Goal: Task Accomplishment & Management: Complete application form

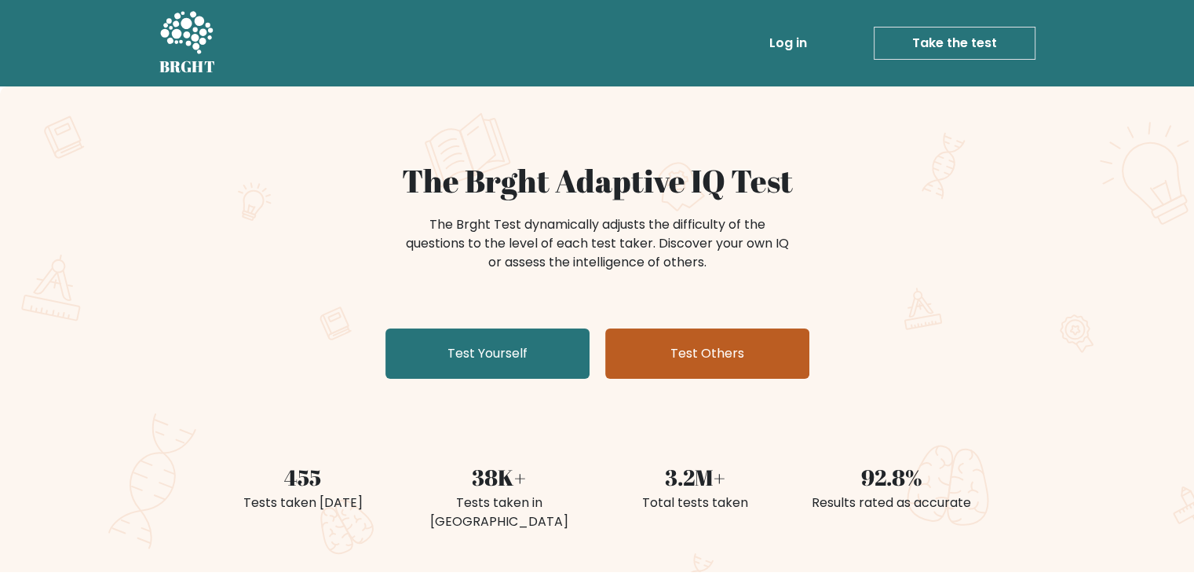
click at [708, 371] on link "Test Others" at bounding box center [707, 353] width 204 height 50
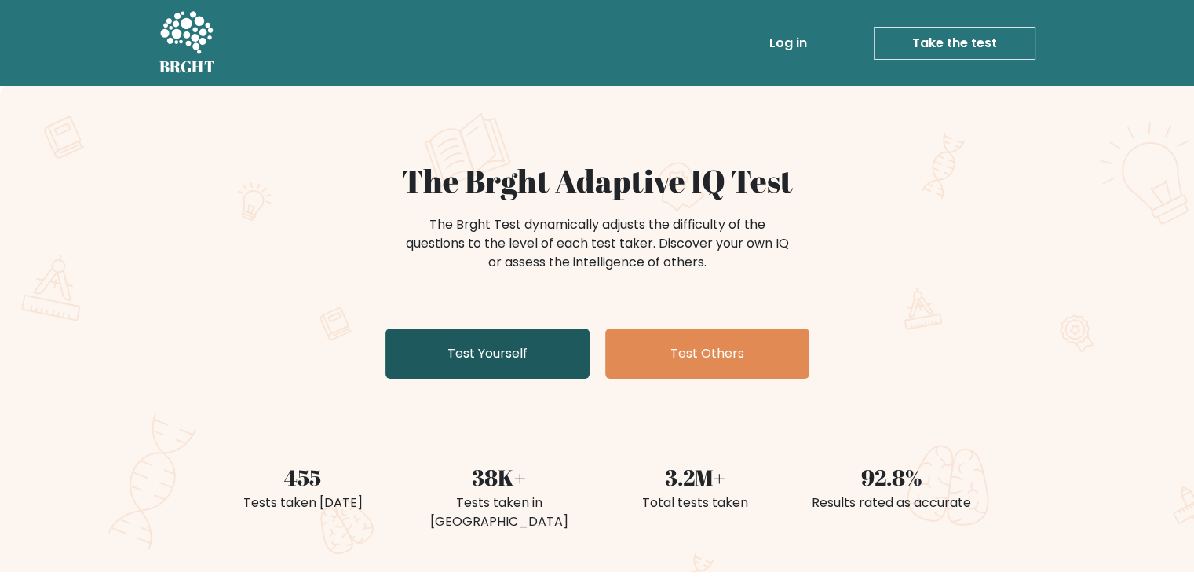
click at [472, 361] on link "Test Yourself" at bounding box center [488, 353] width 204 height 50
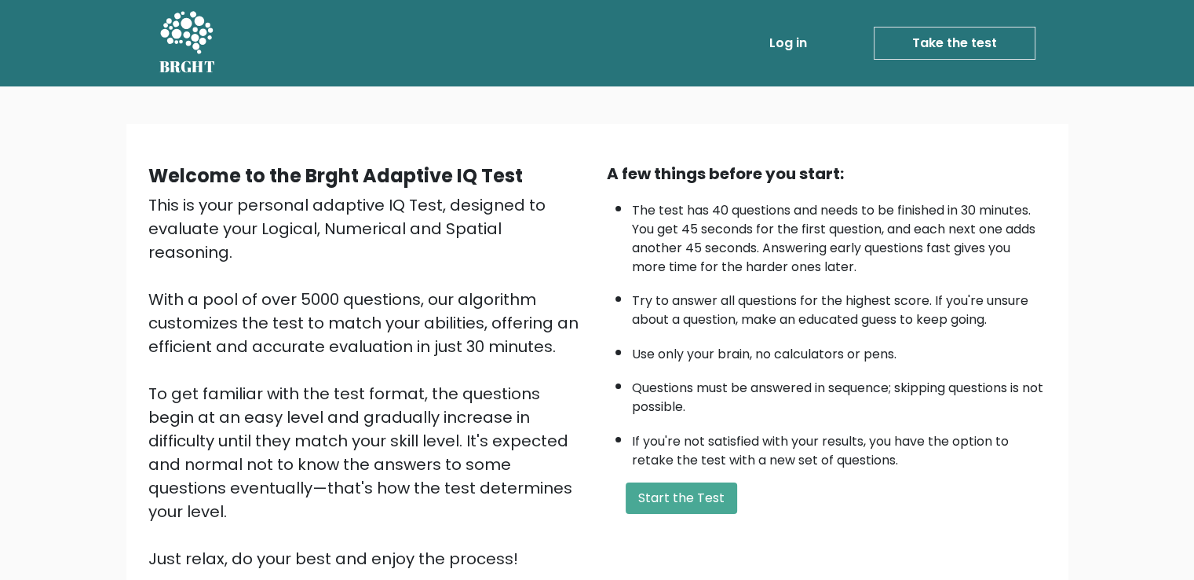
click at [660, 470] on div "A few things before you start: The test has 40 questions and needs to be finish…" at bounding box center [827, 366] width 459 height 408
click at [656, 489] on button "Start the Test" at bounding box center [682, 497] width 112 height 31
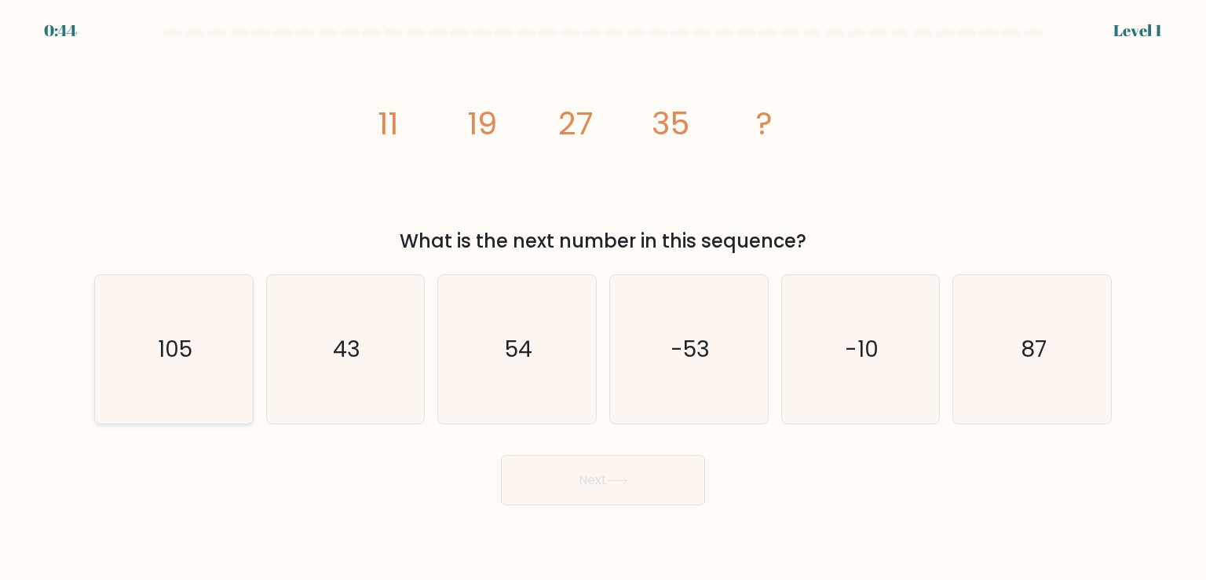
click at [242, 362] on icon "105" at bounding box center [174, 349] width 148 height 148
click at [603, 298] on input "a. 105" at bounding box center [603, 294] width 1 height 8
radio input "true"
click at [587, 463] on button "Next" at bounding box center [603, 480] width 204 height 50
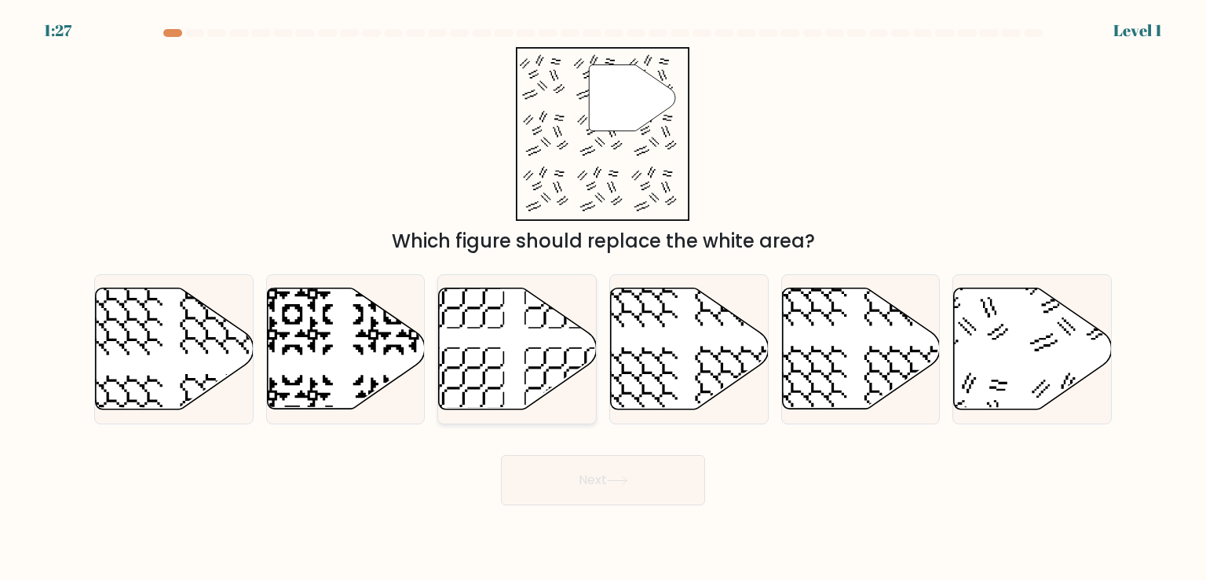
click at [550, 364] on icon at bounding box center [518, 348] width 158 height 121
click at [603, 298] on input "c." at bounding box center [603, 294] width 1 height 8
radio input "true"
click at [582, 477] on button "Next" at bounding box center [603, 480] width 204 height 50
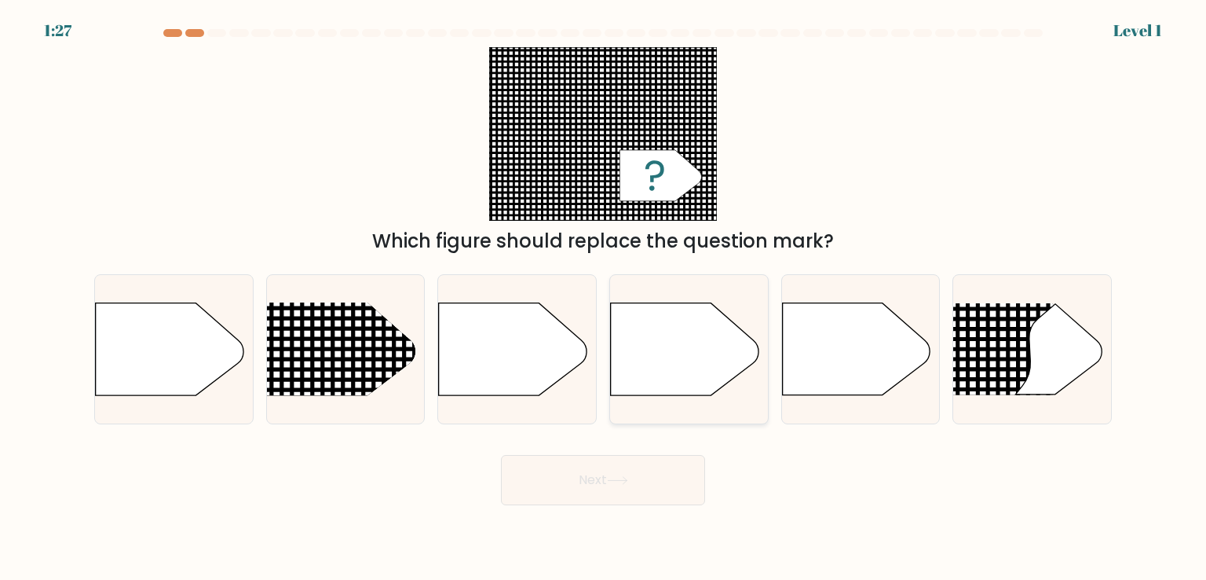
click at [716, 368] on icon at bounding box center [685, 349] width 148 height 92
click at [604, 298] on input "d." at bounding box center [603, 294] width 1 height 8
radio input "true"
click at [602, 459] on button "Next" at bounding box center [603, 480] width 204 height 50
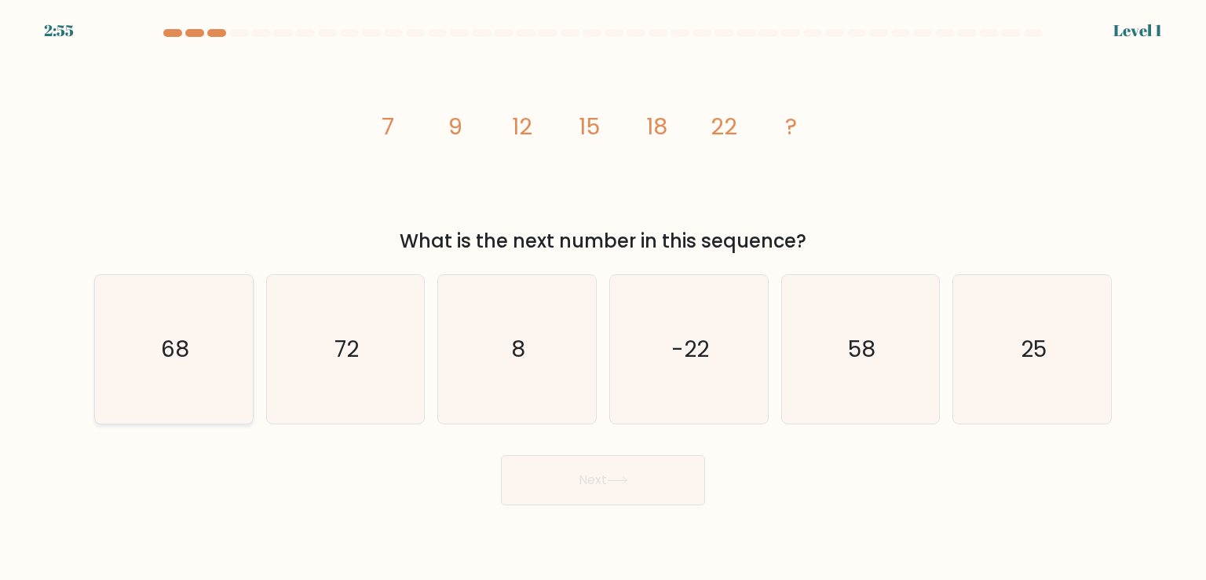
click at [156, 349] on icon "68" at bounding box center [174, 349] width 148 height 148
click at [603, 298] on input "a. 68" at bounding box center [603, 294] width 1 height 8
radio input "true"
click at [587, 492] on button "Next" at bounding box center [603, 480] width 204 height 50
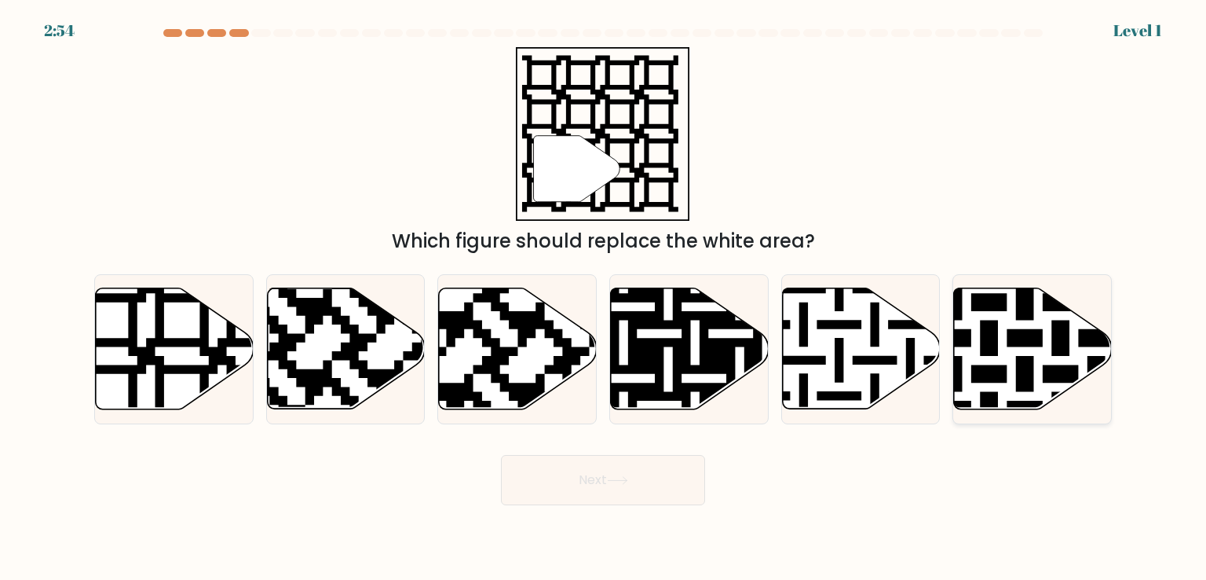
click at [1015, 343] on icon at bounding box center [1079, 284] width 286 height 286
click at [604, 298] on input "f." at bounding box center [603, 294] width 1 height 8
radio input "true"
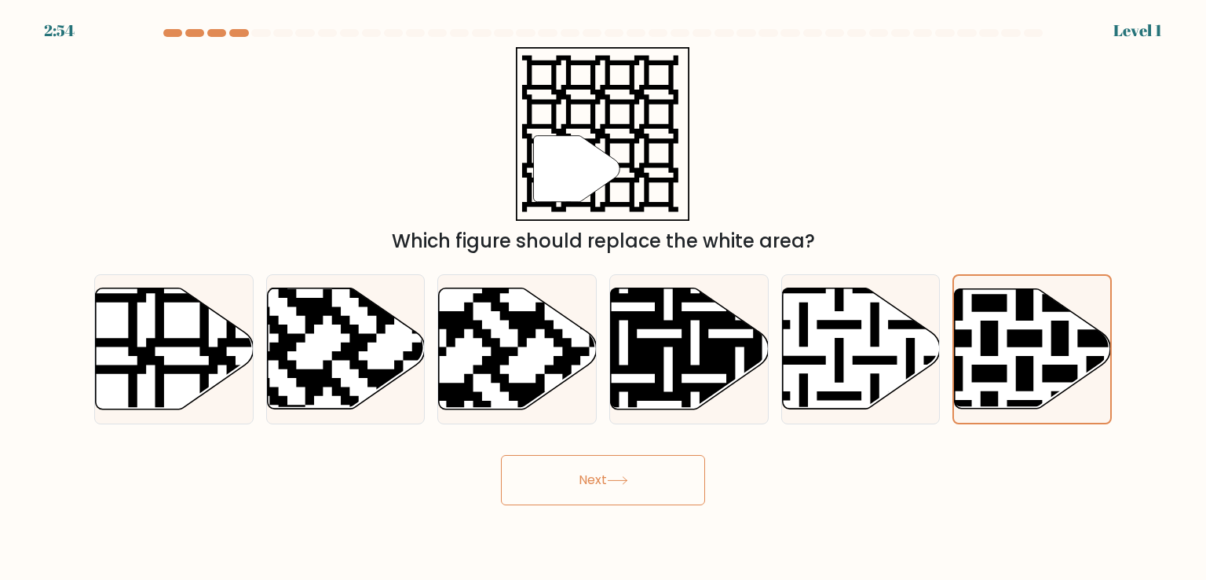
click at [598, 488] on button "Next" at bounding box center [603, 480] width 204 height 50
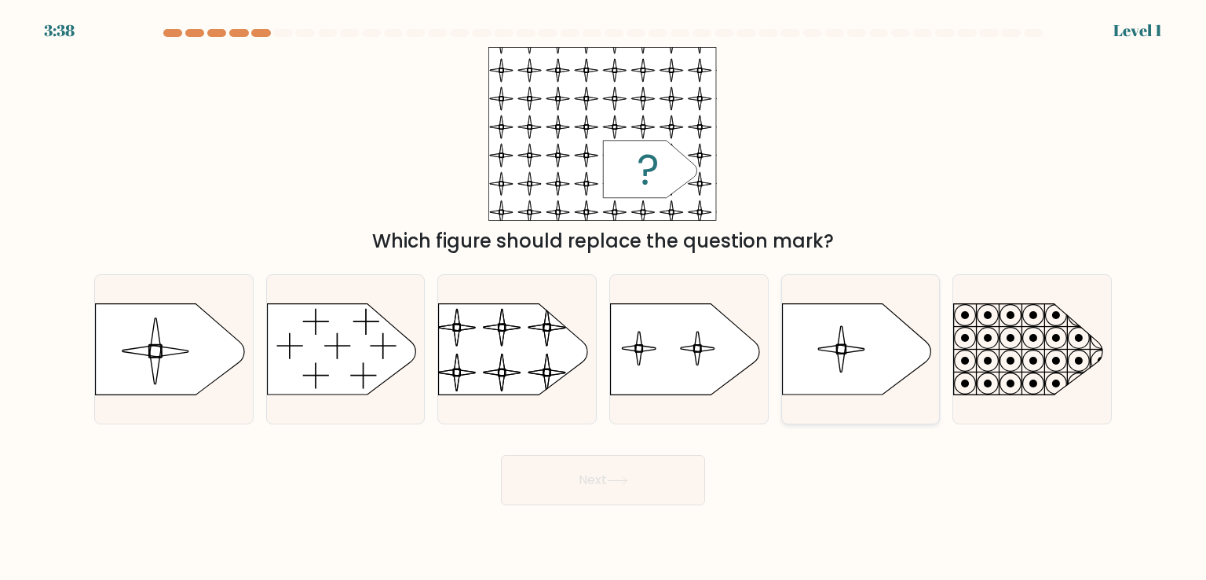
click at [807, 361] on icon at bounding box center [856, 349] width 148 height 91
click at [604, 298] on input "e." at bounding box center [603, 294] width 1 height 8
radio input "true"
click at [601, 445] on div "Next" at bounding box center [603, 474] width 1037 height 62
click at [619, 460] on button "Next" at bounding box center [603, 480] width 204 height 50
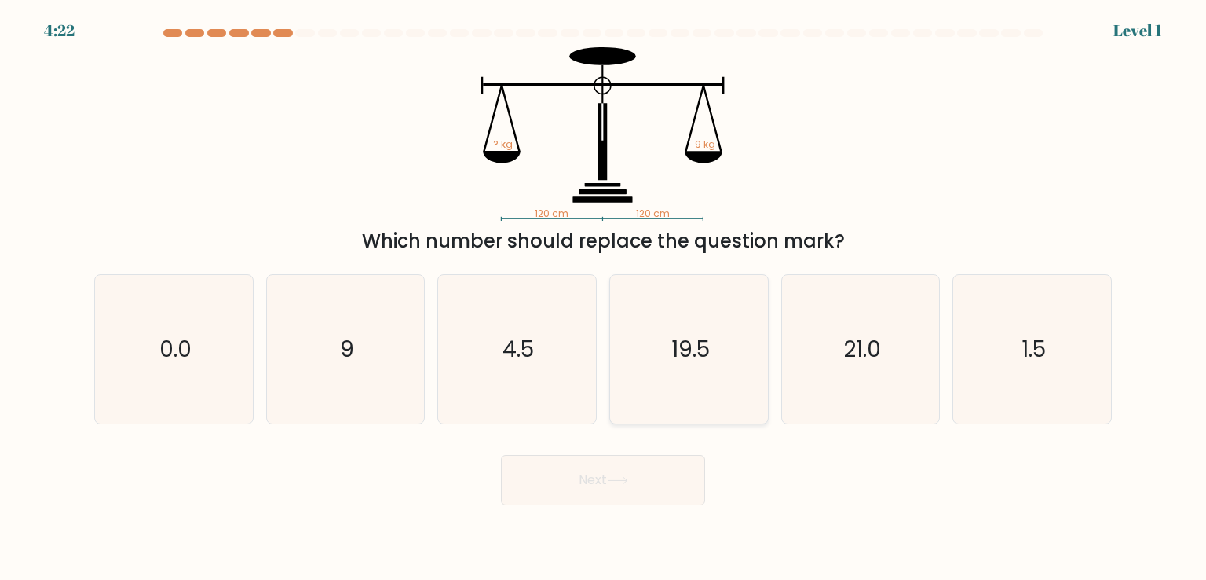
click at [672, 346] on text "19.5" at bounding box center [690, 348] width 38 height 31
click at [604, 298] on input "d. 19.5" at bounding box center [603, 294] width 1 height 8
radio input "true"
click at [588, 478] on button "Next" at bounding box center [603, 480] width 204 height 50
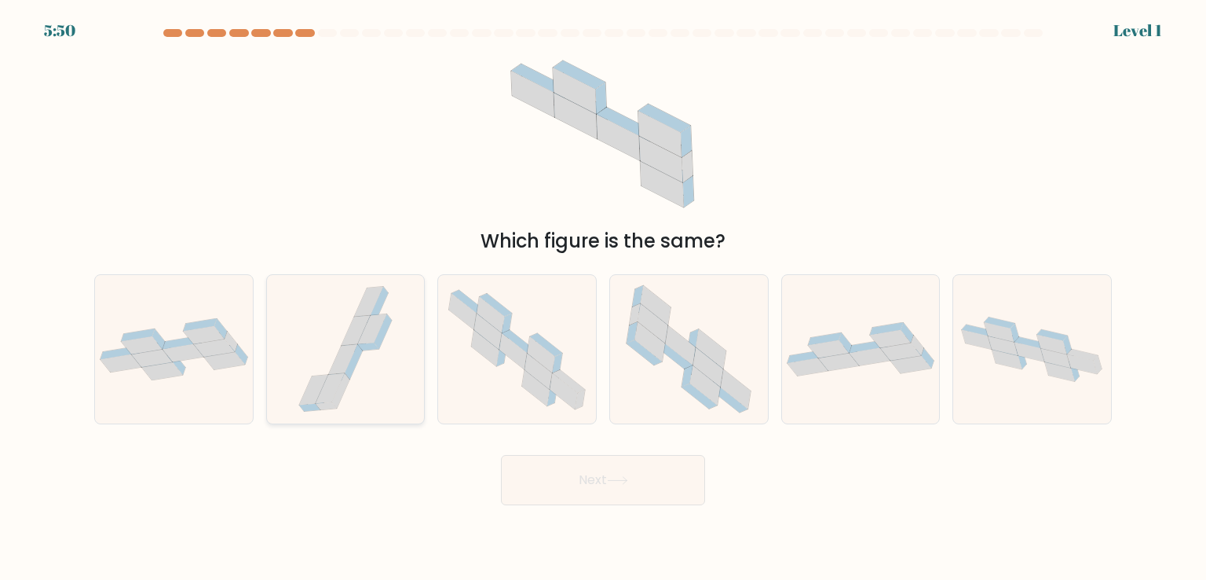
click at [375, 403] on icon at bounding box center [346, 349] width 110 height 148
click at [603, 298] on input "b." at bounding box center [603, 294] width 1 height 8
radio input "true"
click at [579, 487] on button "Next" at bounding box center [603, 480] width 204 height 50
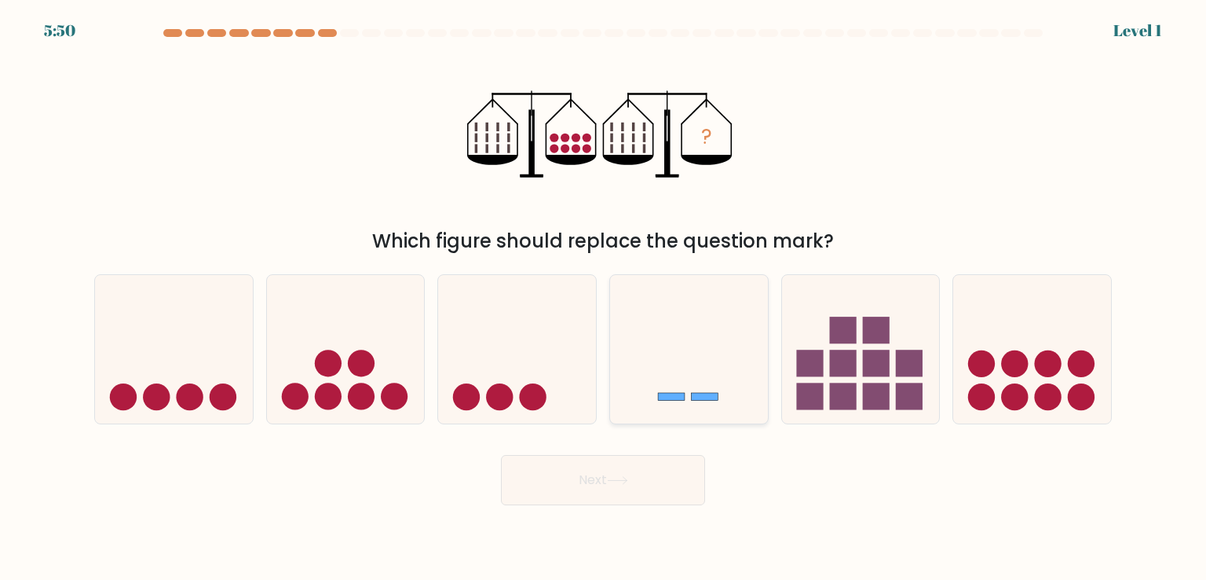
click at [646, 390] on icon at bounding box center [689, 348] width 158 height 130
click at [604, 298] on input "d." at bounding box center [603, 294] width 1 height 8
radio input "true"
click at [634, 470] on button "Next" at bounding box center [603, 480] width 204 height 50
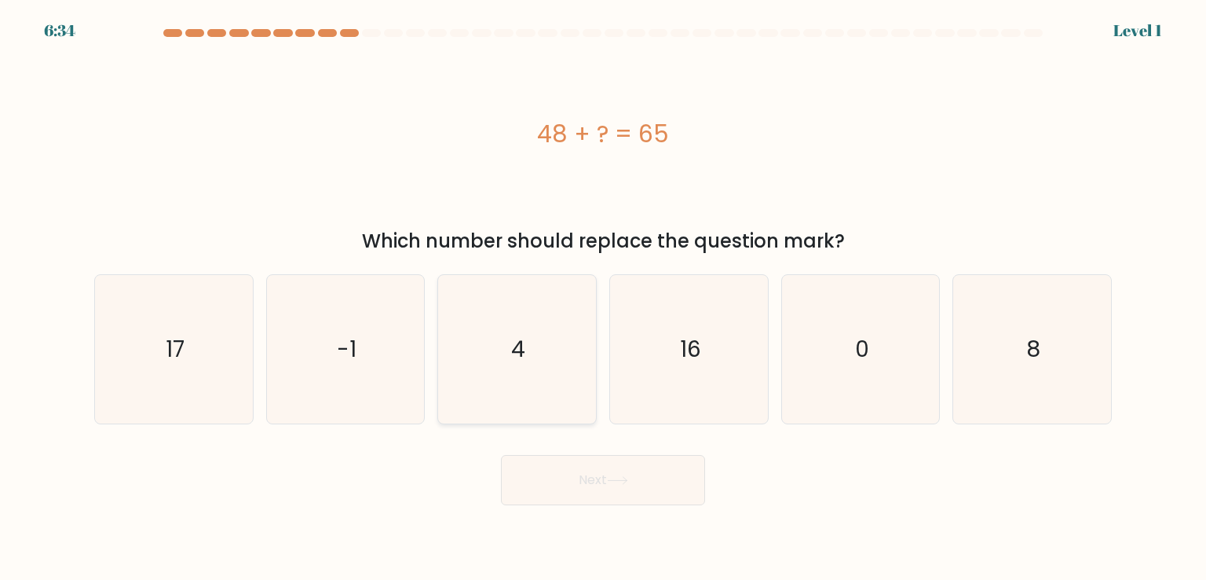
click at [452, 374] on icon "4" at bounding box center [517, 349] width 148 height 148
click at [603, 298] on input "c. 4" at bounding box center [603, 294] width 1 height 8
radio input "true"
click at [539, 475] on button "Next" at bounding box center [603, 480] width 204 height 50
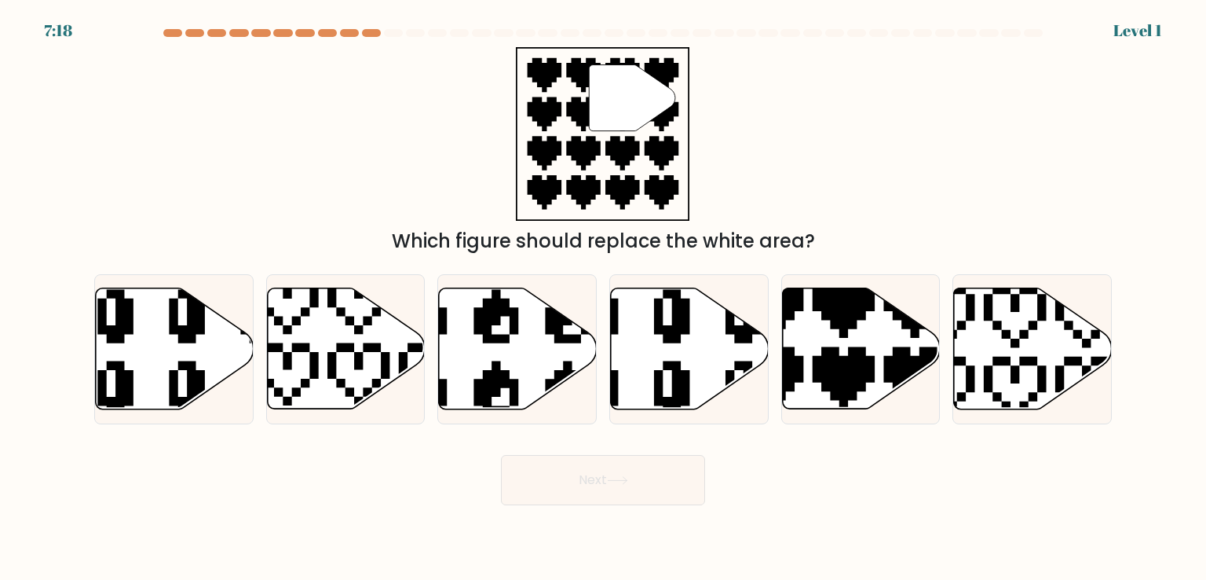
click at [222, 331] on icon at bounding box center [175, 348] width 158 height 121
click at [603, 298] on input "a." at bounding box center [603, 294] width 1 height 8
radio input "true"
click at [614, 476] on icon at bounding box center [617, 480] width 21 height 9
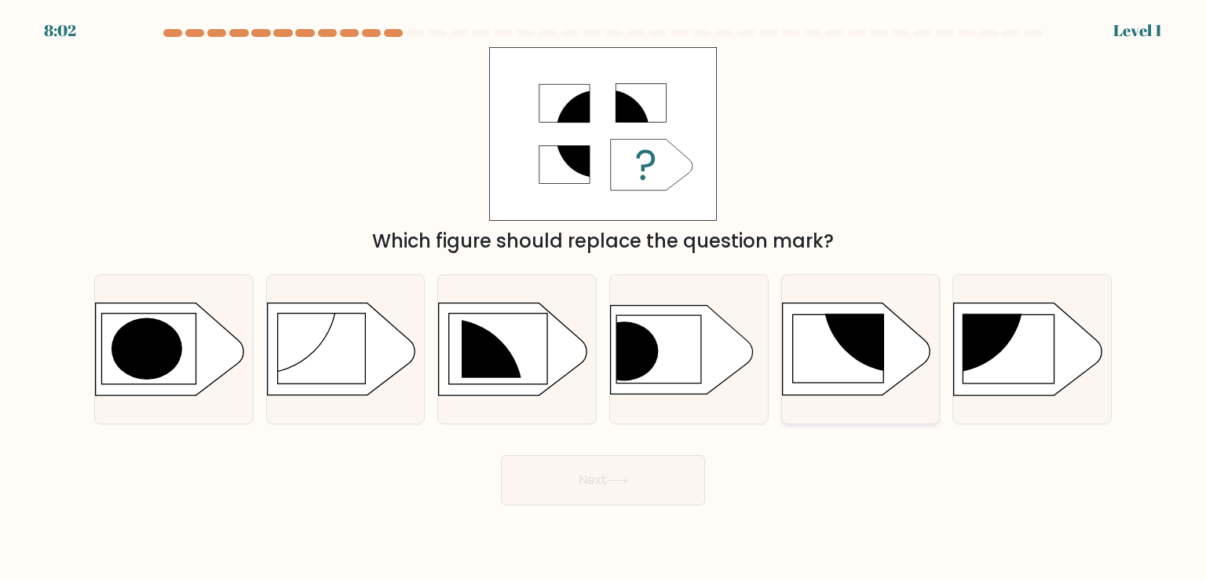
click at [842, 386] on icon at bounding box center [856, 349] width 148 height 92
click at [604, 298] on input "e." at bounding box center [603, 294] width 1 height 8
radio input "true"
click at [594, 466] on button "Next" at bounding box center [603, 480] width 204 height 50
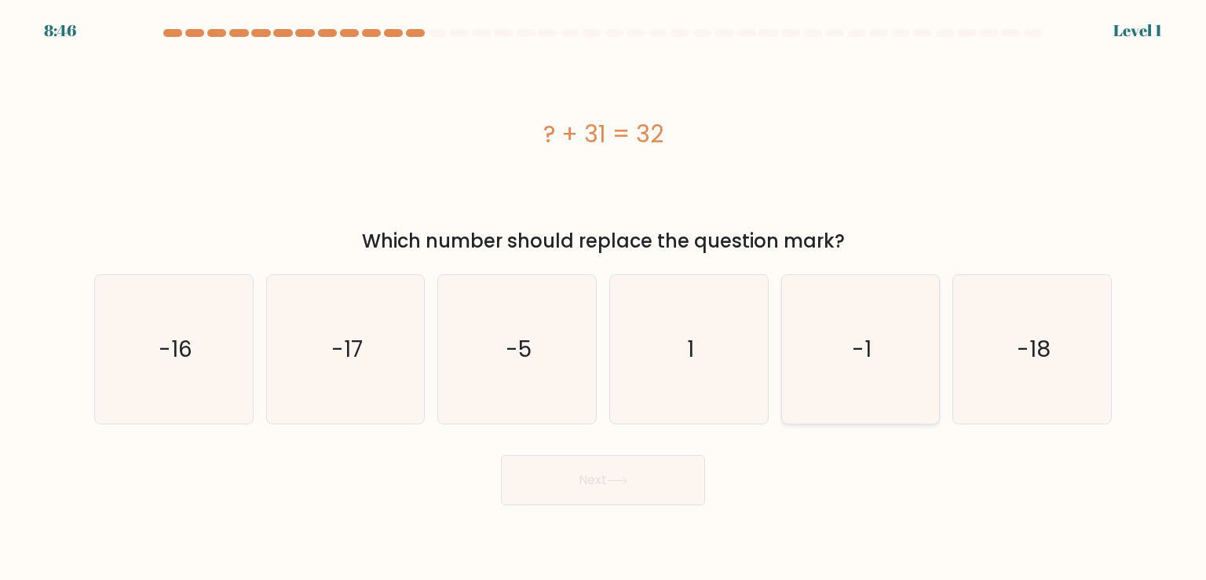
click at [933, 362] on icon "-1" at bounding box center [861, 349] width 148 height 148
click at [604, 298] on input "e. -1" at bounding box center [603, 294] width 1 height 8
radio input "true"
click at [612, 495] on button "Next" at bounding box center [603, 480] width 204 height 50
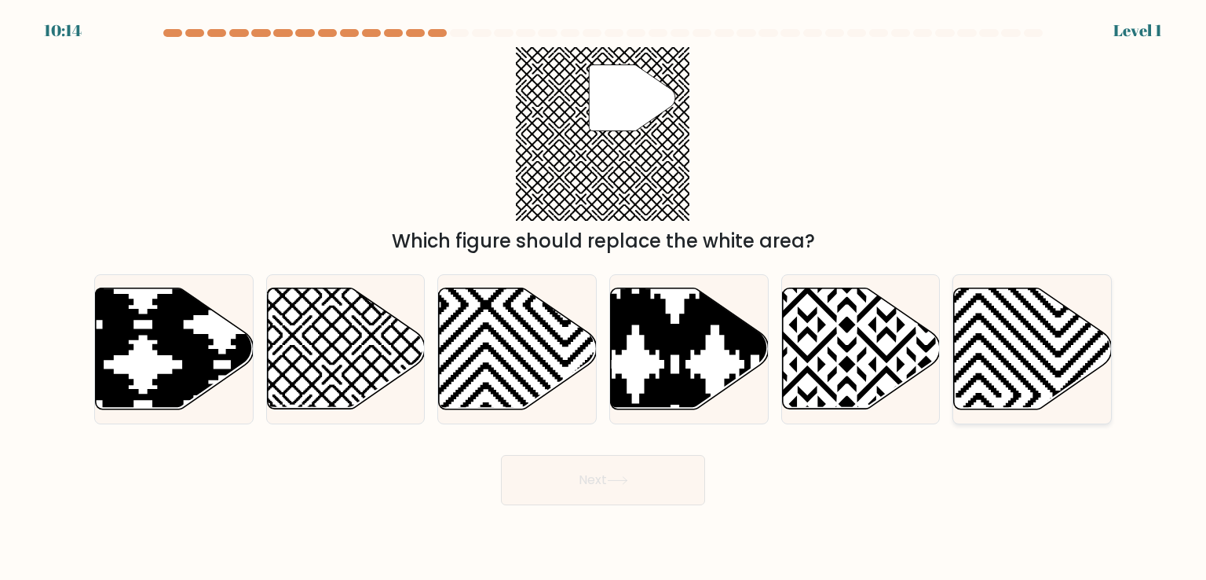
click at [979, 351] on icon at bounding box center [1033, 348] width 158 height 121
click at [604, 298] on input "f." at bounding box center [603, 294] width 1 height 8
radio input "true"
click at [524, 477] on button "Next" at bounding box center [603, 480] width 204 height 50
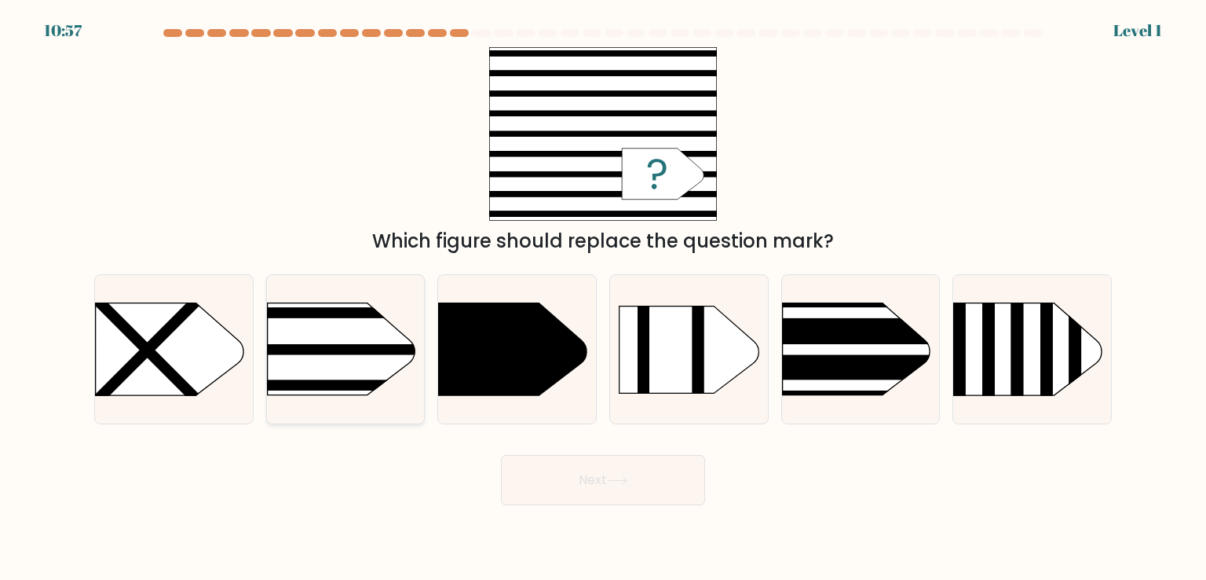
click at [328, 335] on rect at bounding box center [232, 277] width 410 height 312
click at [603, 298] on input "b." at bounding box center [603, 294] width 1 height 8
radio input "true"
click at [587, 473] on button "Next" at bounding box center [603, 480] width 204 height 50
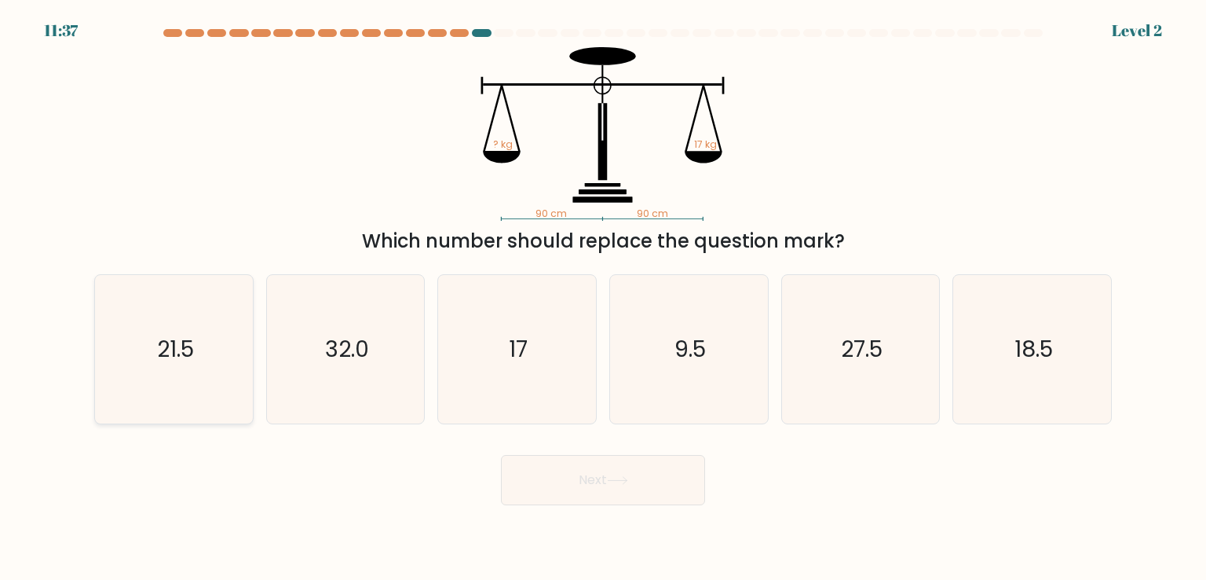
click at [185, 355] on text "21.5" at bounding box center [175, 348] width 37 height 31
click at [603, 298] on input "a. 21.5" at bounding box center [603, 294] width 1 height 8
radio input "true"
click at [580, 483] on button "Next" at bounding box center [603, 480] width 204 height 50
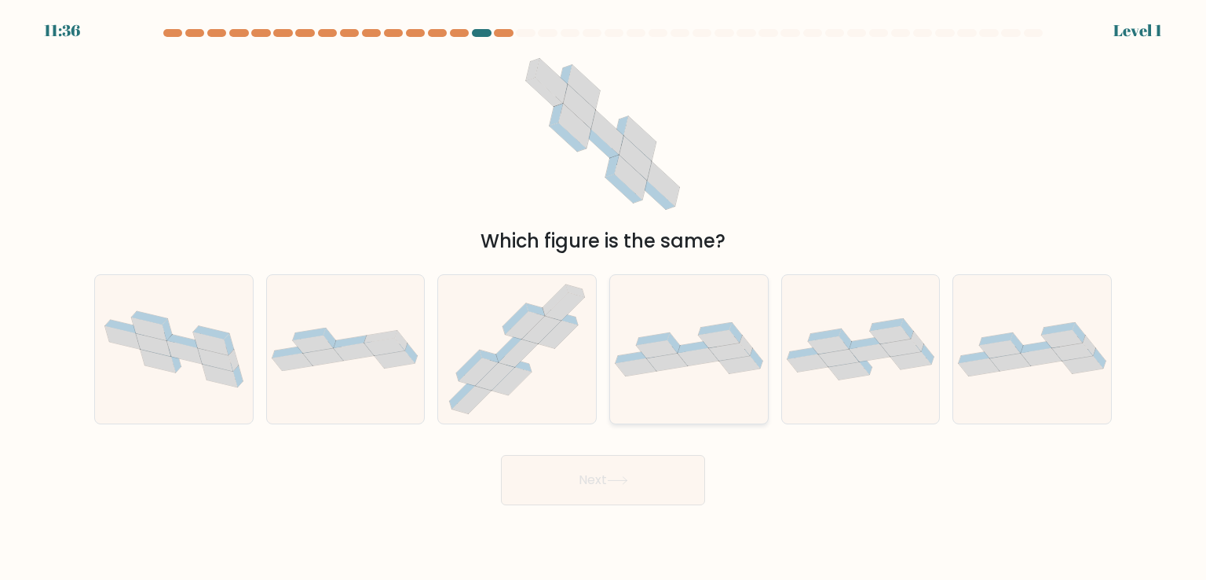
click at [752, 376] on div at bounding box center [688, 348] width 159 height 149
click at [604, 298] on input "d." at bounding box center [603, 294] width 1 height 8
radio input "true"
click at [610, 472] on button "Next" at bounding box center [603, 480] width 204 height 50
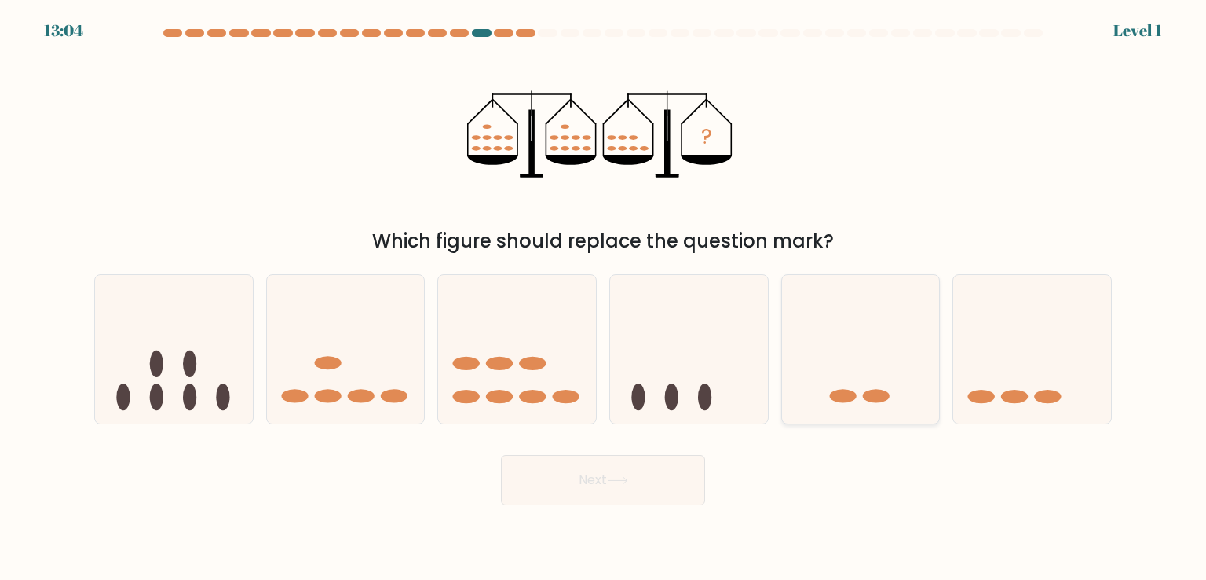
click at [872, 339] on icon at bounding box center [861, 348] width 158 height 130
click at [604, 298] on input "e." at bounding box center [603, 294] width 1 height 8
radio input "true"
click at [625, 488] on button "Next" at bounding box center [603, 480] width 204 height 50
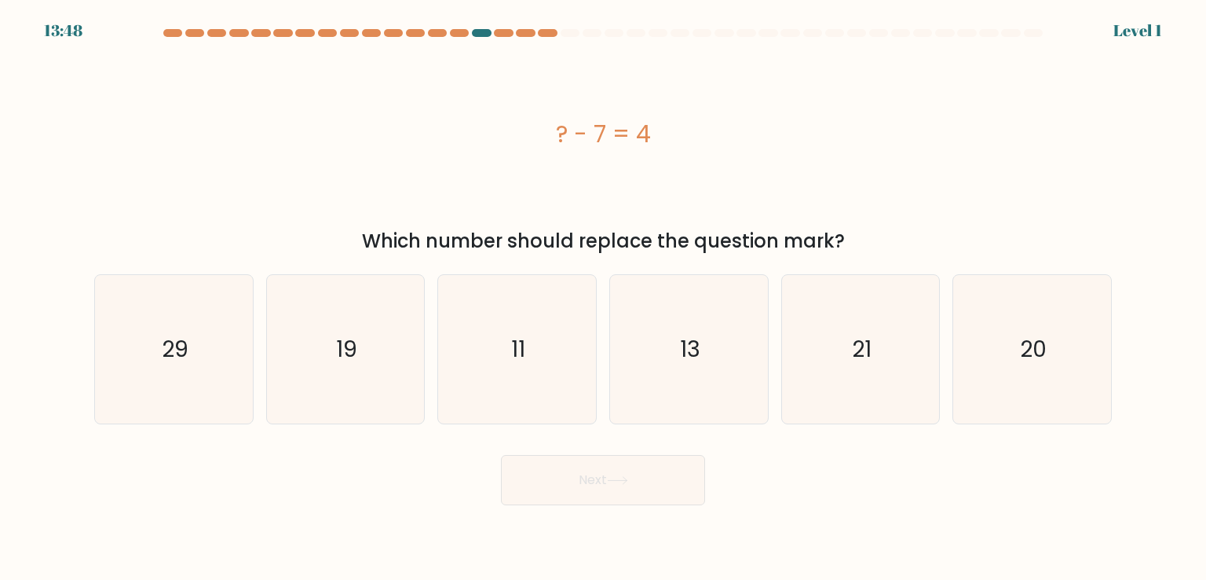
click at [945, 384] on div "e. 21" at bounding box center [861, 348] width 172 height 149
click at [1000, 351] on icon "20" at bounding box center [1032, 349] width 148 height 148
click at [604, 298] on input "f. 20" at bounding box center [603, 294] width 1 height 8
radio input "true"
click at [618, 487] on button "Next" at bounding box center [603, 480] width 204 height 50
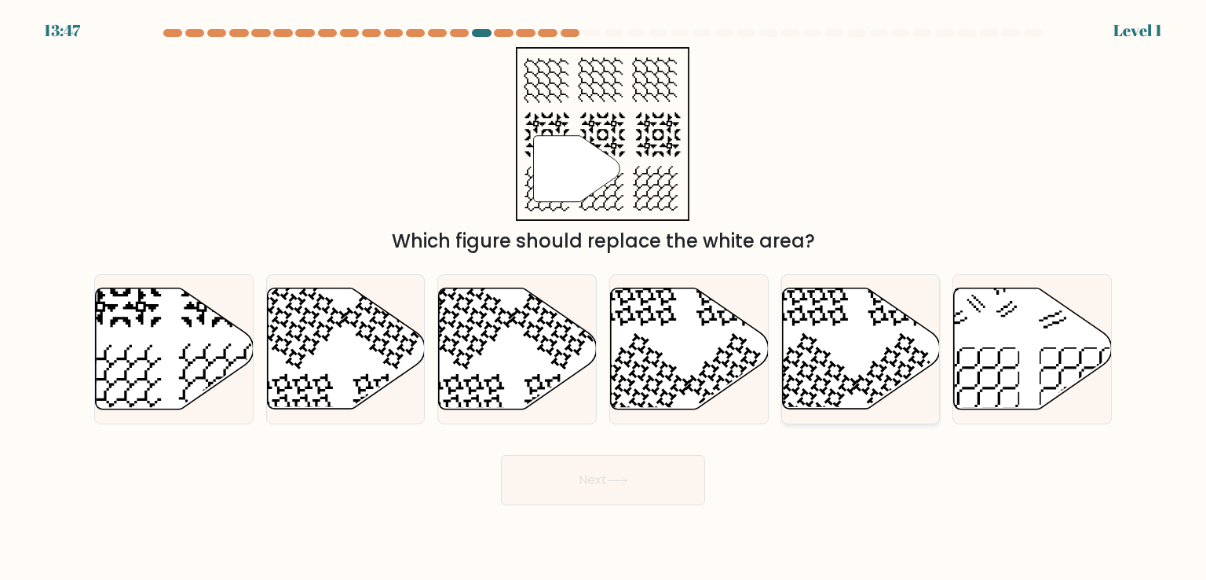
click at [842, 368] on icon at bounding box center [807, 385] width 104 height 104
click at [604, 298] on input "e." at bounding box center [603, 294] width 1 height 8
radio input "true"
click at [609, 503] on button "Next" at bounding box center [603, 480] width 204 height 50
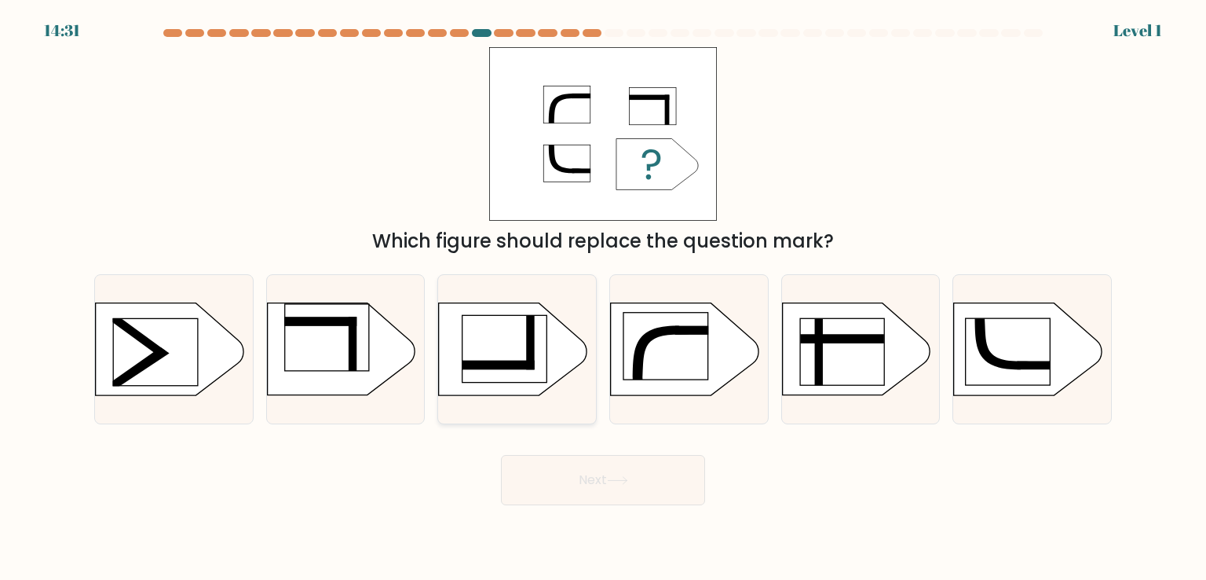
click at [596, 368] on div at bounding box center [516, 348] width 159 height 149
click at [603, 298] on input "c." at bounding box center [603, 294] width 1 height 8
radio input "true"
click at [588, 457] on button "Next" at bounding box center [603, 480] width 204 height 50
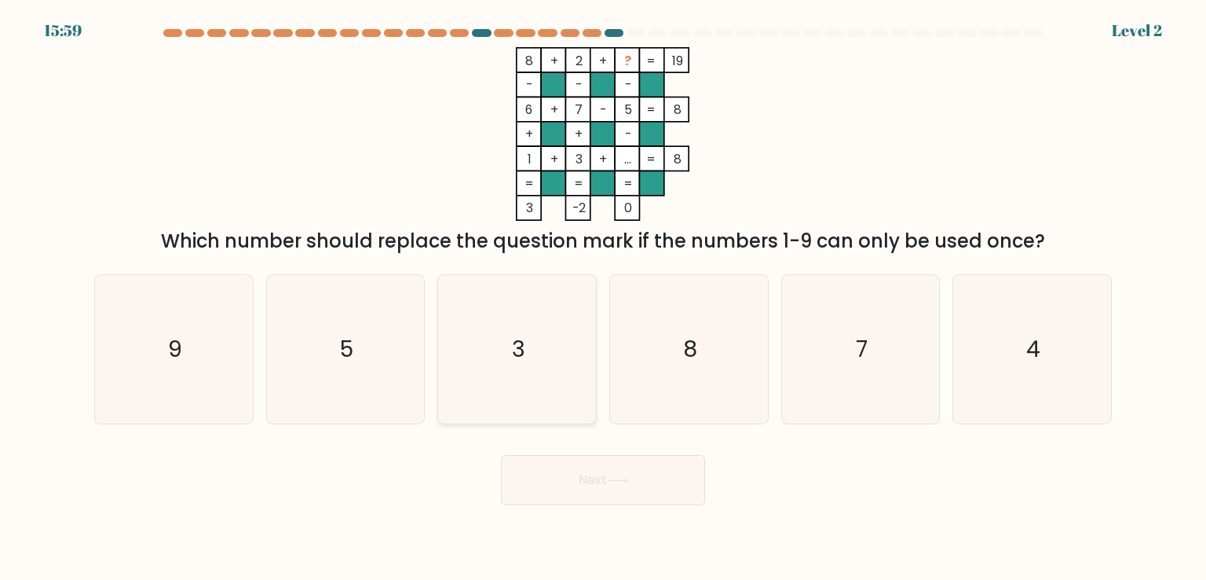
click at [503, 349] on icon "3" at bounding box center [517, 349] width 148 height 148
click at [603, 298] on input "c. 3" at bounding box center [603, 294] width 1 height 8
radio input "true"
click at [558, 472] on button "Next" at bounding box center [603, 480] width 204 height 50
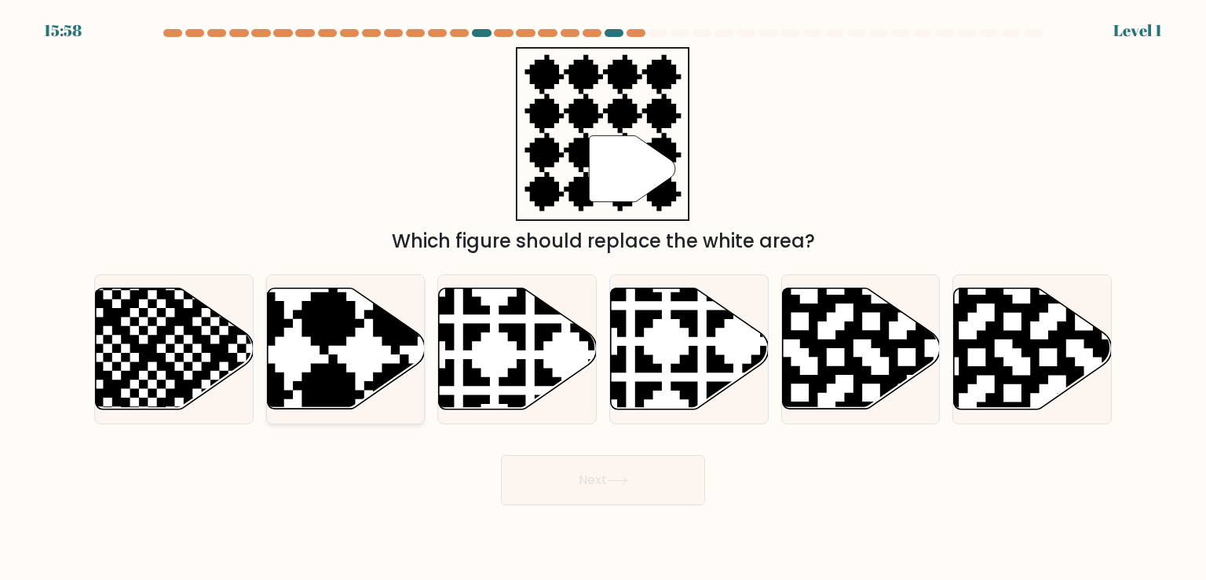
click at [330, 315] on icon at bounding box center [293, 283] width 286 height 286
click at [603, 298] on input "b." at bounding box center [603, 294] width 1 height 8
radio input "true"
click at [545, 508] on body "16:42 Level 1" at bounding box center [603, 290] width 1206 height 580
click at [558, 492] on button "Next" at bounding box center [603, 480] width 204 height 50
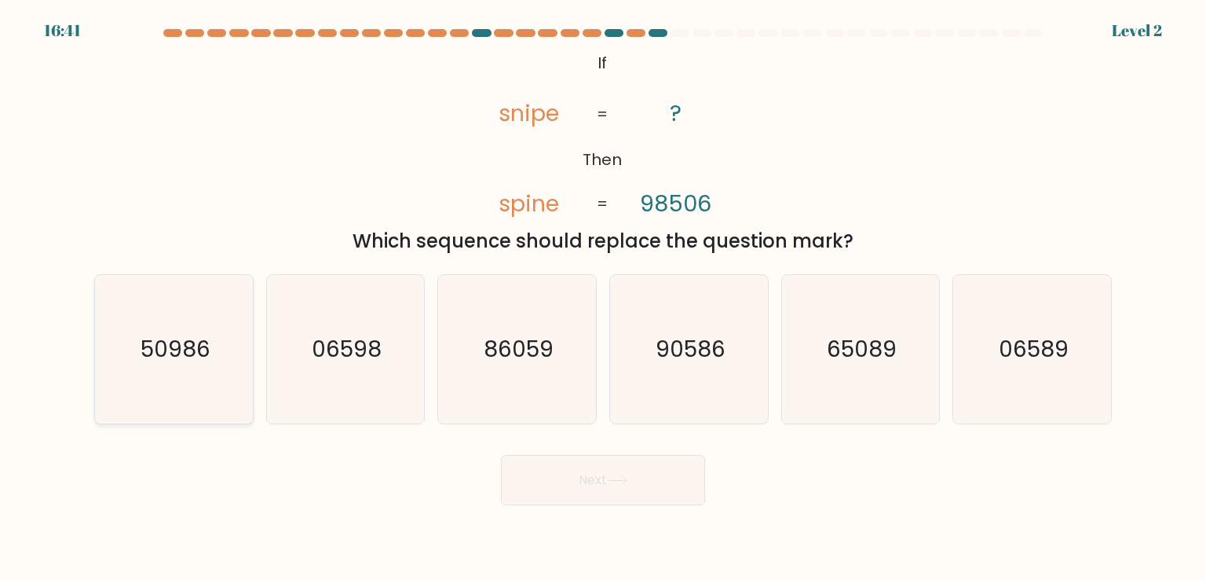
click at [201, 364] on icon "50986" at bounding box center [174, 349] width 148 height 148
click at [603, 298] on input "a. 50986" at bounding box center [603, 294] width 1 height 8
radio input "true"
click at [547, 470] on button "Next" at bounding box center [603, 480] width 204 height 50
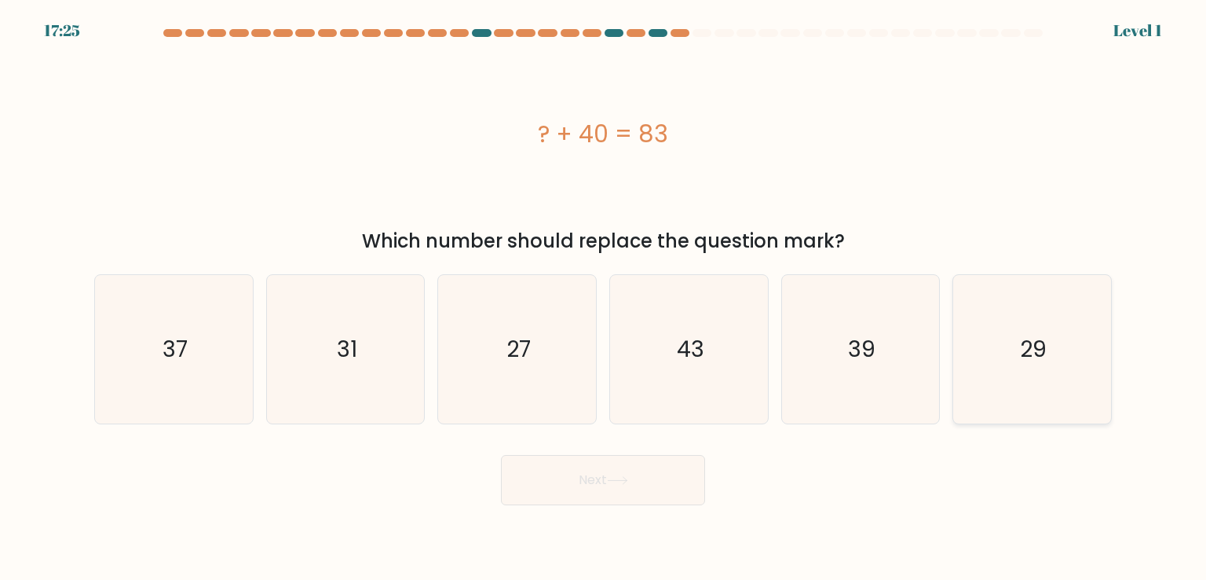
click at [964, 368] on icon "29" at bounding box center [1032, 349] width 148 height 148
click at [604, 298] on input "f. 29" at bounding box center [603, 294] width 1 height 8
radio input "true"
click at [676, 481] on button "Next" at bounding box center [603, 480] width 204 height 50
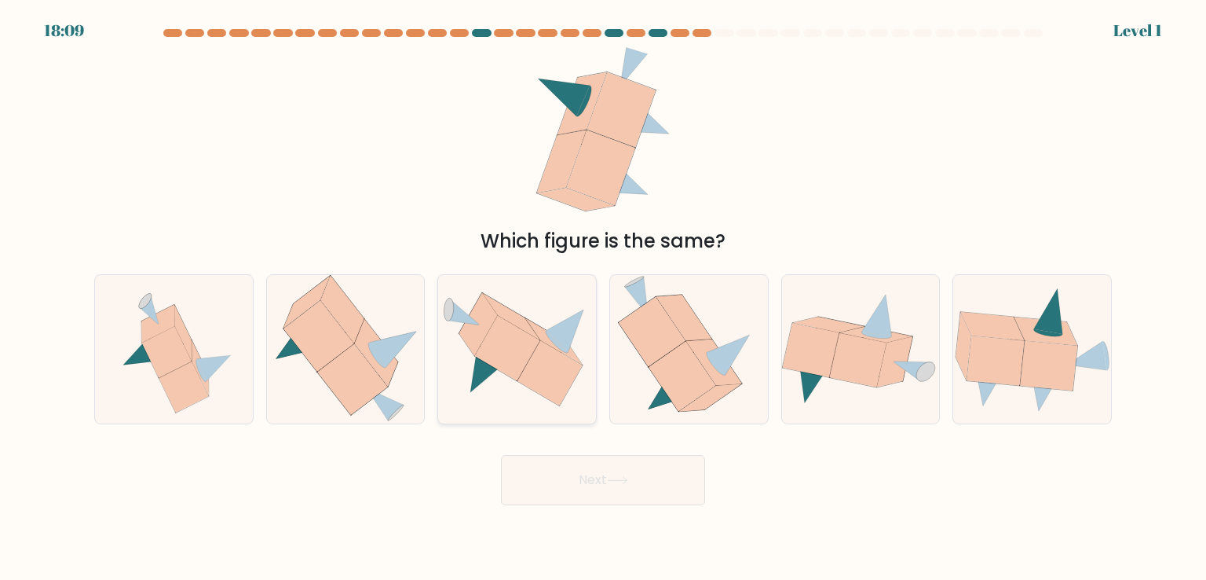
click at [575, 381] on icon at bounding box center [517, 349] width 158 height 114
click at [603, 298] on input "c." at bounding box center [603, 294] width 1 height 8
radio input "true"
click at [547, 478] on button "Next" at bounding box center [603, 480] width 204 height 50
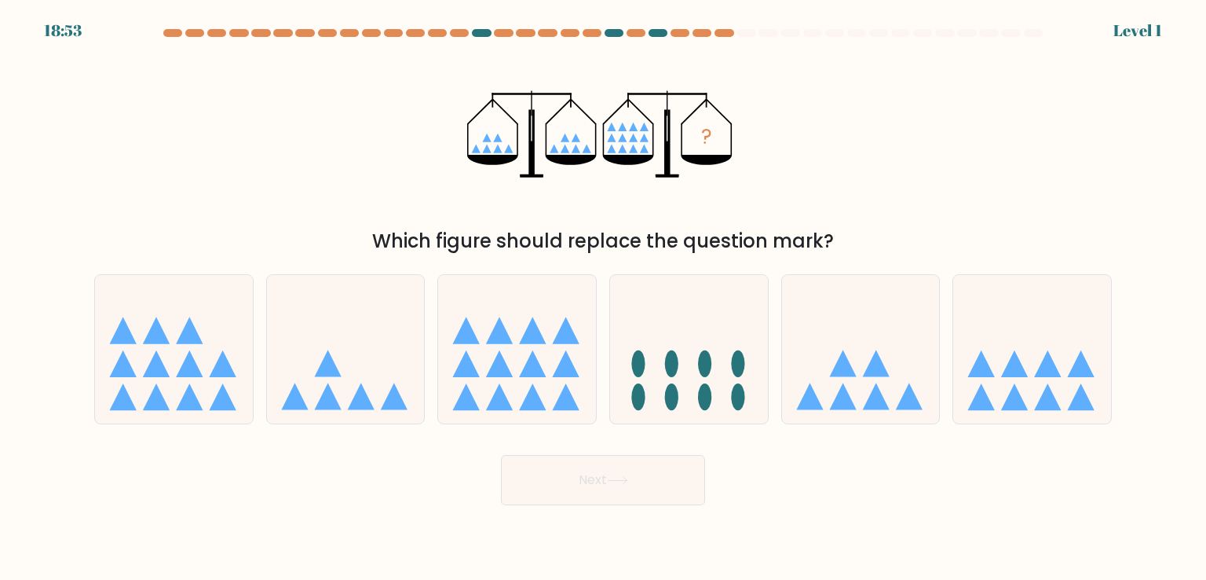
click at [816, 390] on icon at bounding box center [861, 348] width 158 height 130
click at [604, 298] on input "e." at bounding box center [603, 294] width 1 height 8
radio input "true"
click at [660, 470] on button "Next" at bounding box center [603, 480] width 204 height 50
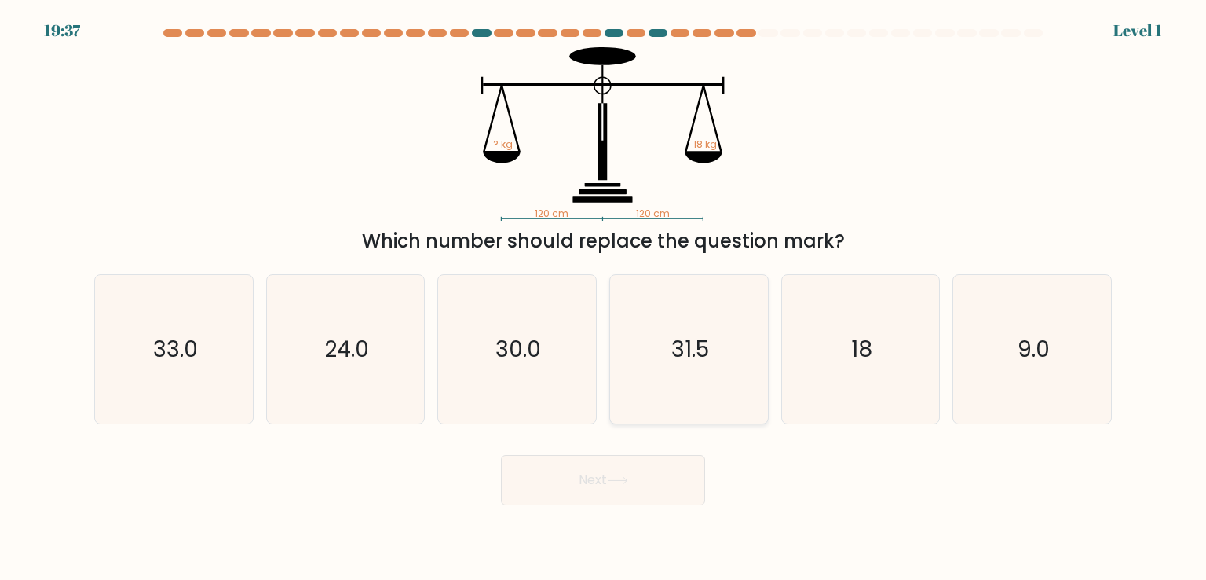
click at [647, 387] on icon "31.5" at bounding box center [689, 349] width 148 height 148
click at [604, 298] on input "d. 31.5" at bounding box center [603, 294] width 1 height 8
radio input "true"
click at [600, 488] on button "Next" at bounding box center [603, 480] width 204 height 50
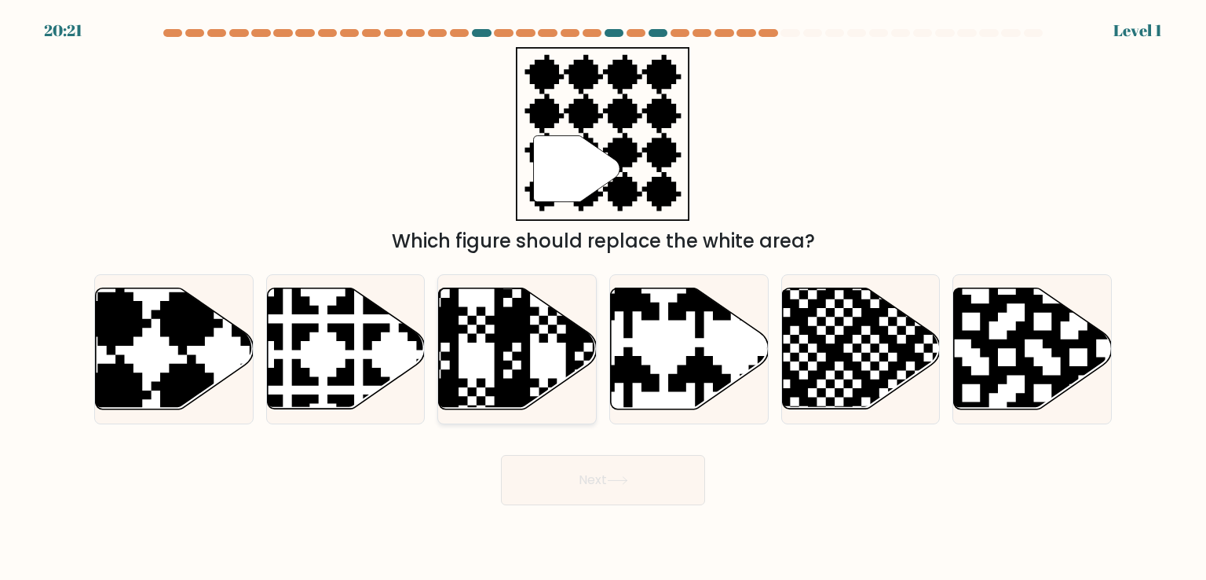
click at [474, 371] on icon at bounding box center [518, 348] width 158 height 121
click at [603, 298] on input "c." at bounding box center [603, 294] width 1 height 8
radio input "true"
click at [550, 463] on button "Next" at bounding box center [603, 480] width 204 height 50
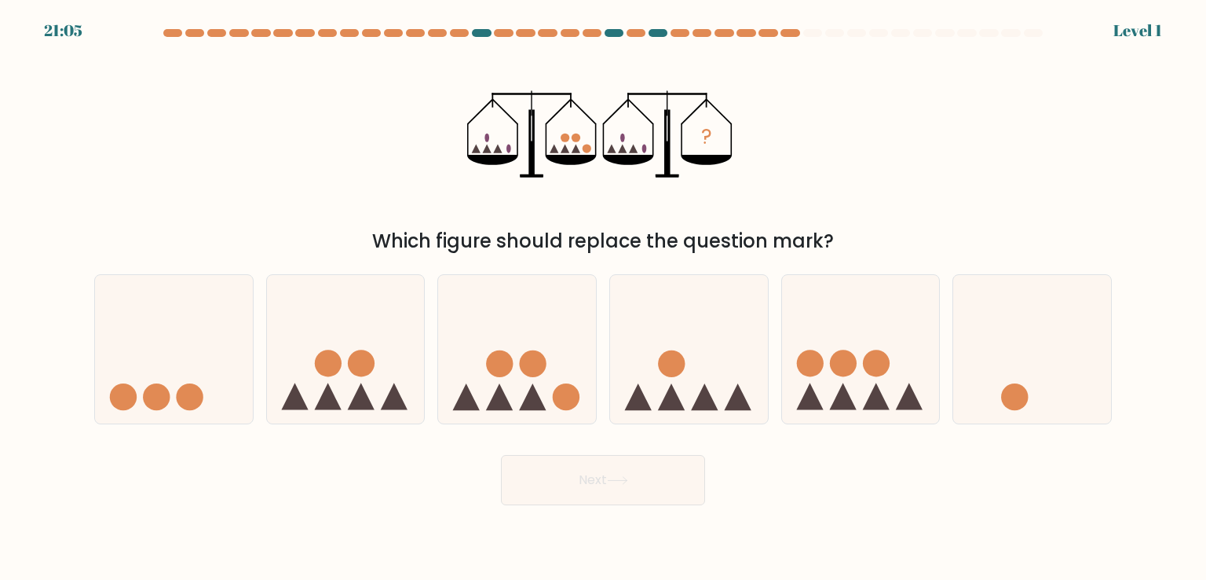
click at [354, 353] on circle at bounding box center [361, 363] width 27 height 27
click at [603, 298] on input "b." at bounding box center [603, 294] width 1 height 8
radio input "true"
click at [536, 460] on button "Next" at bounding box center [603, 480] width 204 height 50
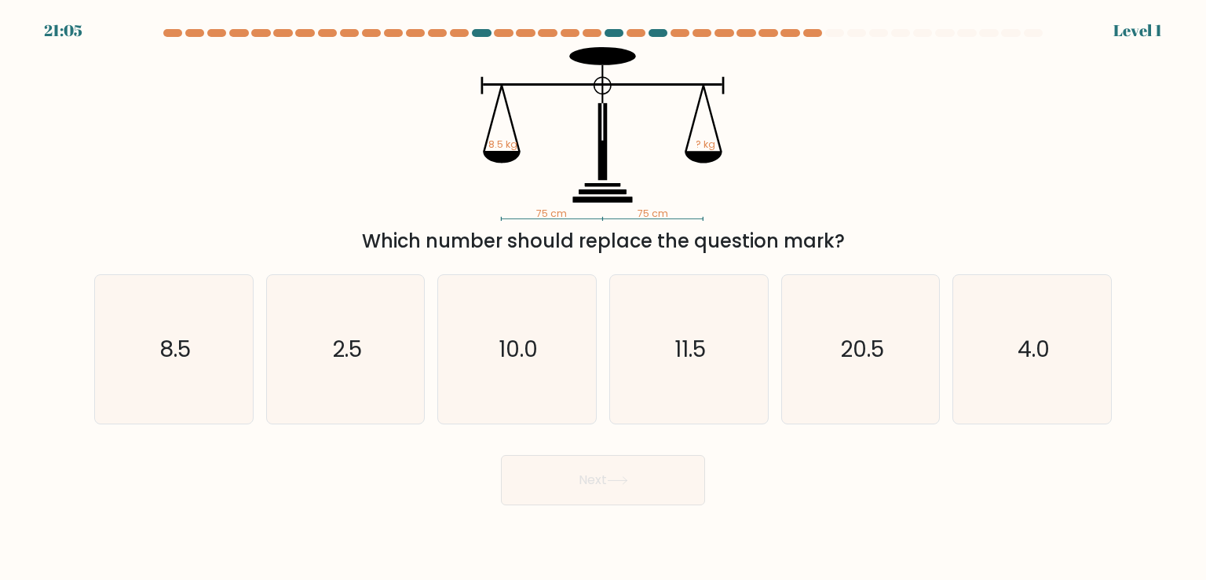
click at [430, 382] on div "b. 2.5" at bounding box center [346, 348] width 172 height 149
click at [562, 400] on icon "10.0" at bounding box center [517, 349] width 148 height 148
click at [603, 298] on input "c. 10.0" at bounding box center [603, 294] width 1 height 8
radio input "true"
click at [563, 468] on button "Next" at bounding box center [603, 480] width 204 height 50
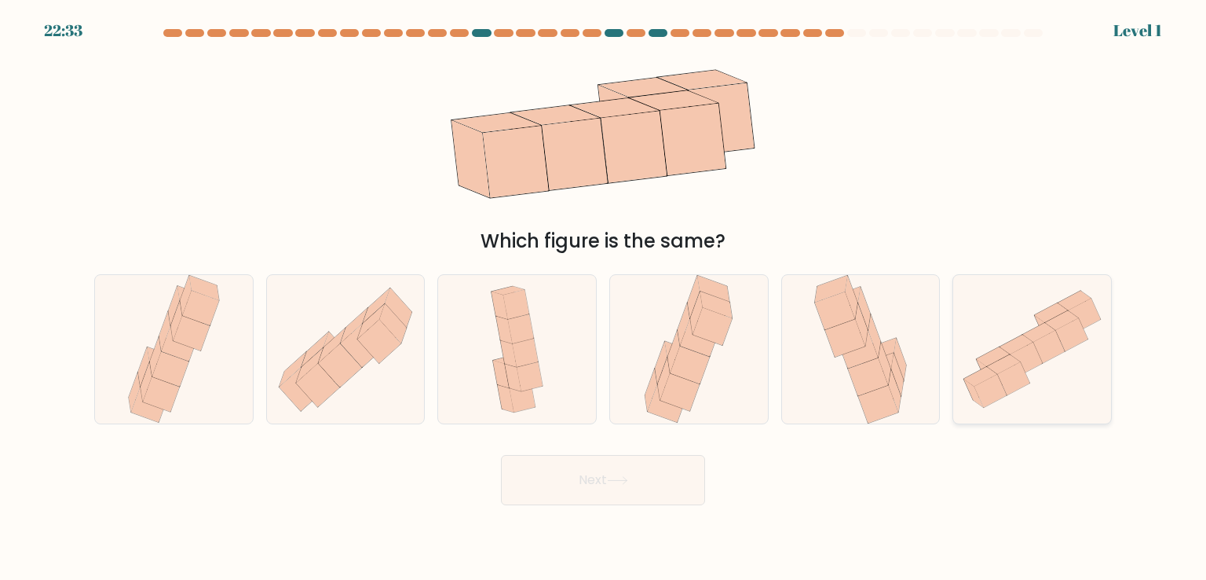
click at [960, 358] on icon at bounding box center [1032, 349] width 158 height 140
click at [604, 298] on input "f." at bounding box center [603, 294] width 1 height 8
radio input "true"
click at [623, 477] on icon at bounding box center [617, 480] width 21 height 9
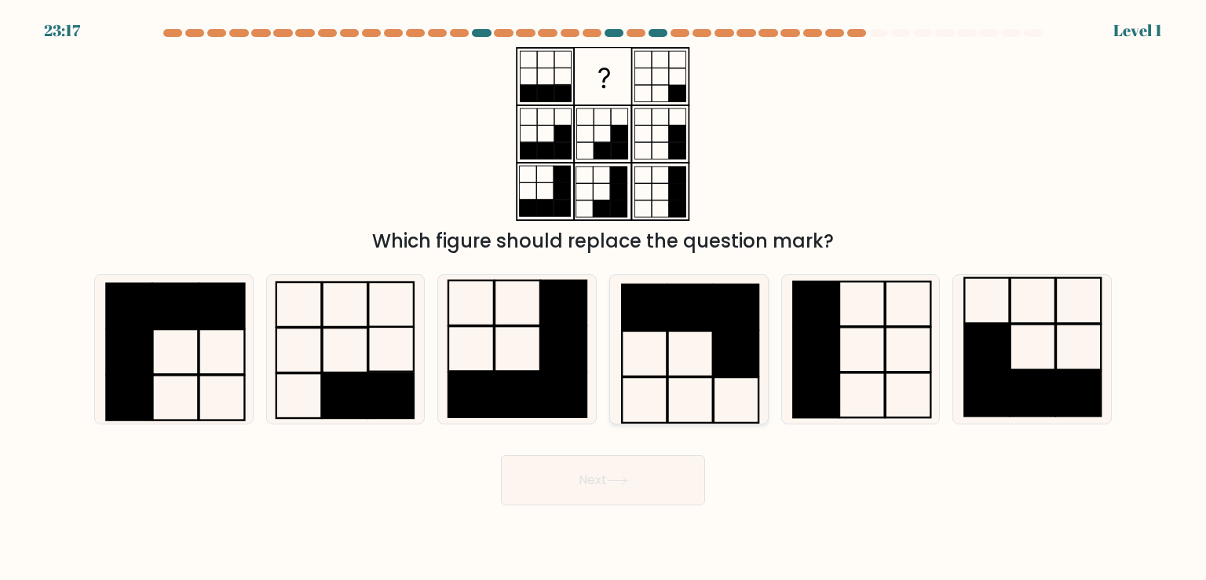
click at [715, 386] on icon at bounding box center [689, 349] width 148 height 148
click at [604, 298] on input "d." at bounding box center [603, 294] width 1 height 8
radio input "true"
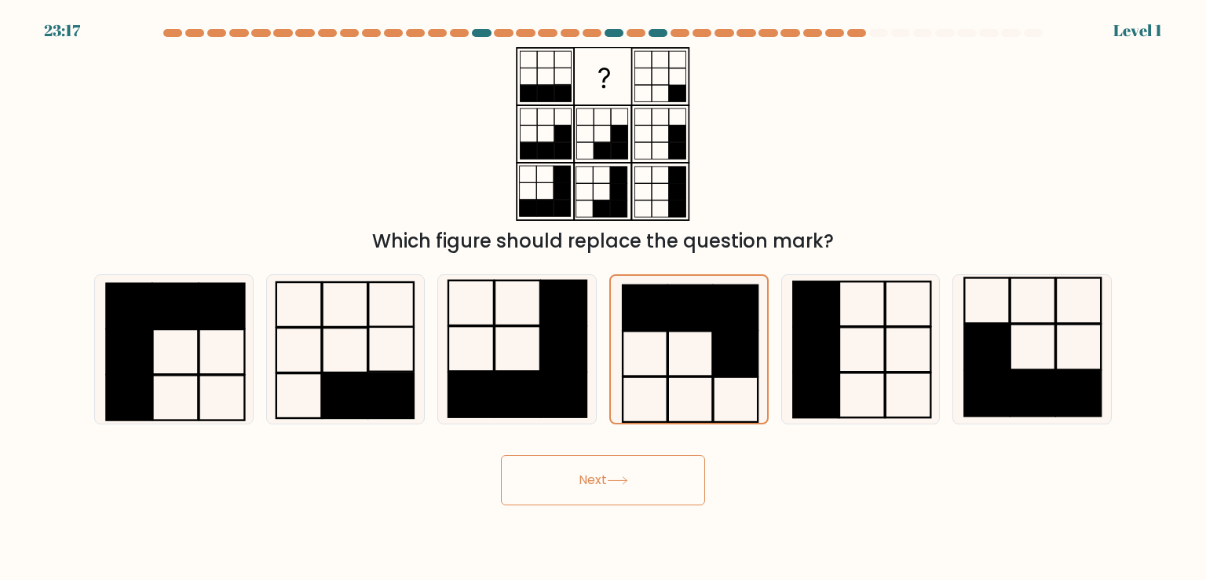
click at [606, 503] on button "Next" at bounding box center [603, 480] width 204 height 50
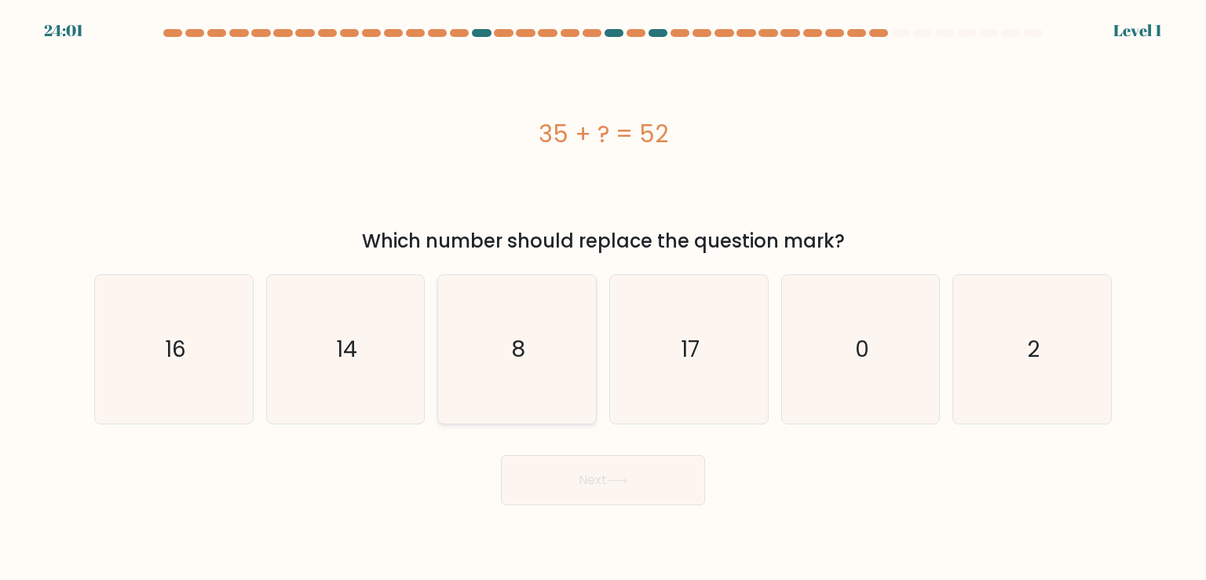
click at [499, 406] on icon "8" at bounding box center [517, 349] width 148 height 148
click at [603, 298] on input "c. 8" at bounding box center [603, 294] width 1 height 8
radio input "true"
click at [591, 478] on button "Next" at bounding box center [603, 480] width 204 height 50
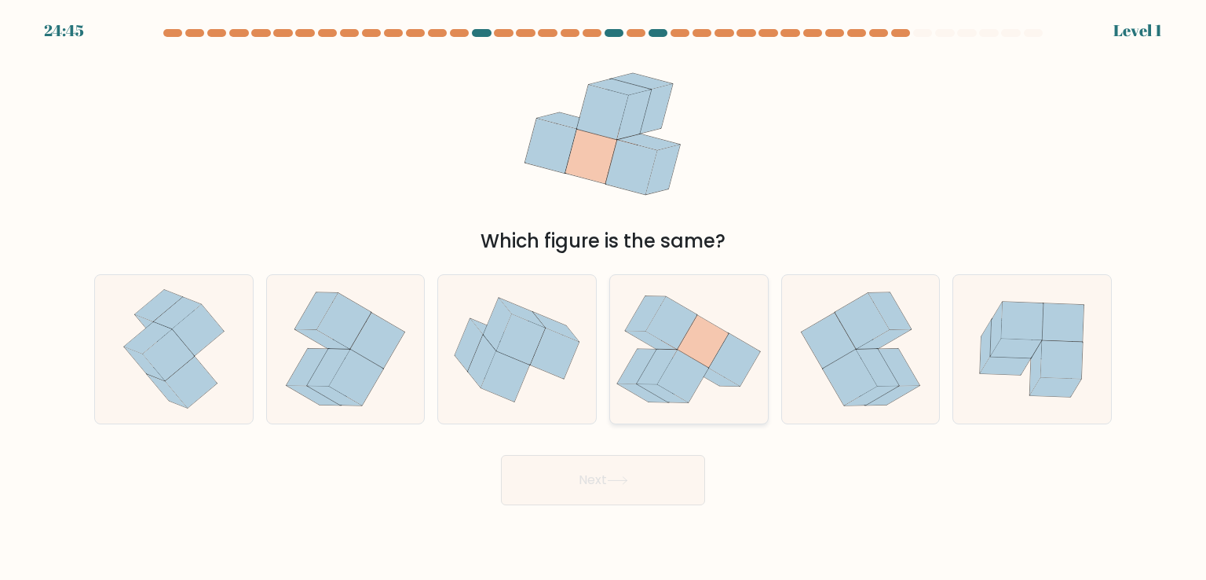
click at [716, 389] on icon at bounding box center [689, 349] width 158 height 139
click at [604, 298] on input "d." at bounding box center [603, 294] width 1 height 8
radio input "true"
click at [604, 498] on button "Next" at bounding box center [603, 480] width 204 height 50
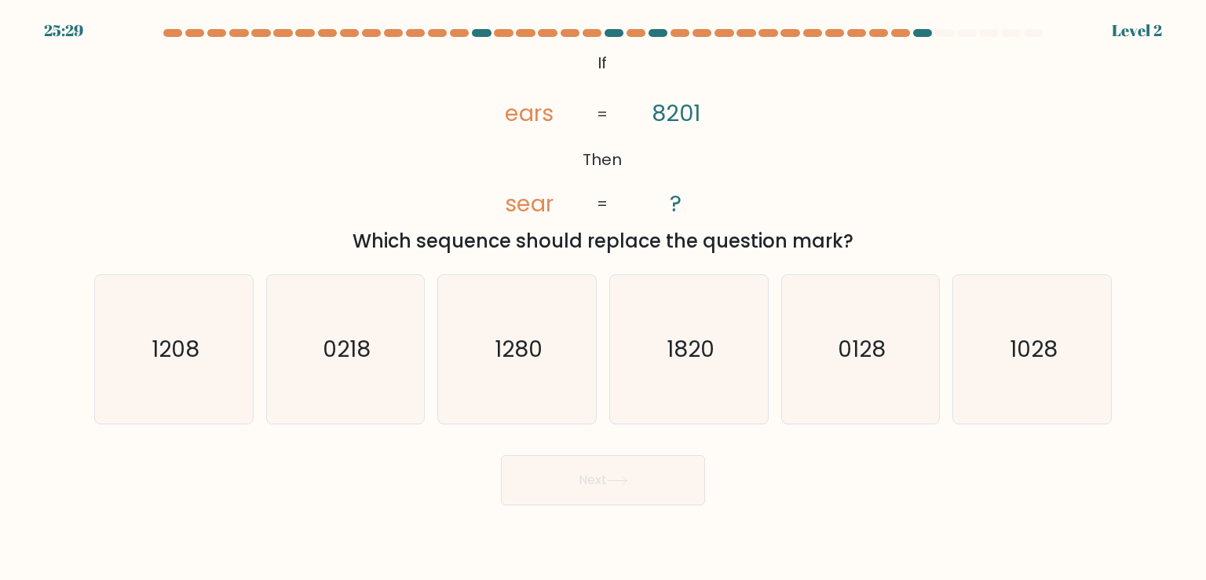
click at [772, 402] on div "d. 1820" at bounding box center [689, 348] width 172 height 149
click at [821, 376] on icon "0128" at bounding box center [861, 349] width 148 height 148
click at [604, 298] on input "e. 0128" at bounding box center [603, 294] width 1 height 8
radio input "true"
click at [597, 495] on button "Next" at bounding box center [603, 480] width 204 height 50
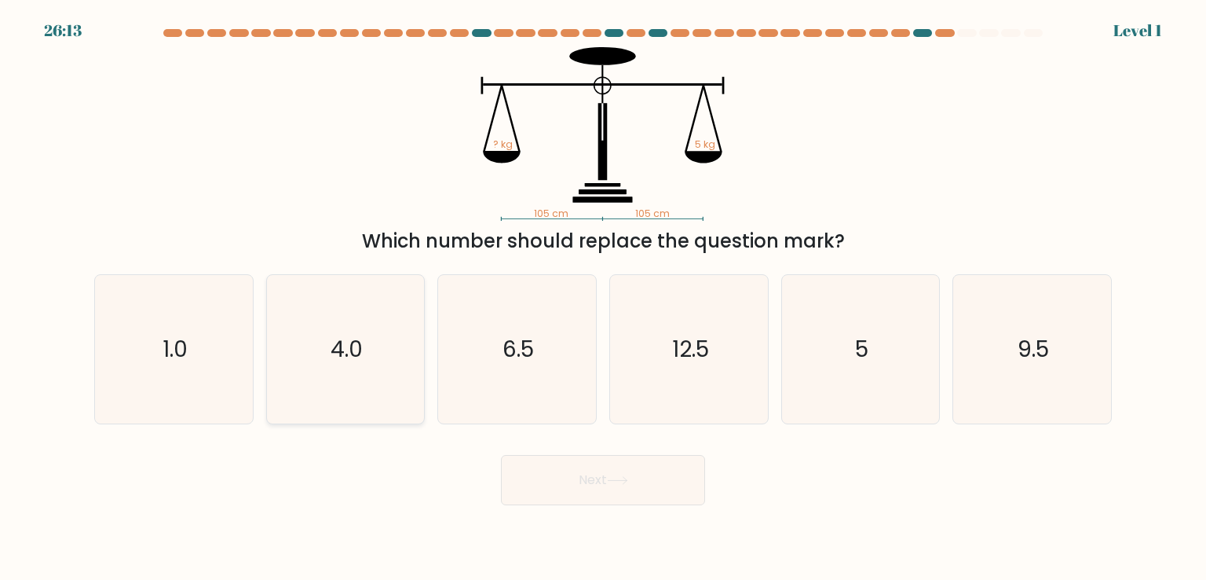
click at [374, 367] on icon "4.0" at bounding box center [346, 349] width 148 height 148
click at [603, 298] on input "b. 4.0" at bounding box center [603, 294] width 1 height 8
radio input "true"
click at [534, 477] on button "Next" at bounding box center [603, 480] width 204 height 50
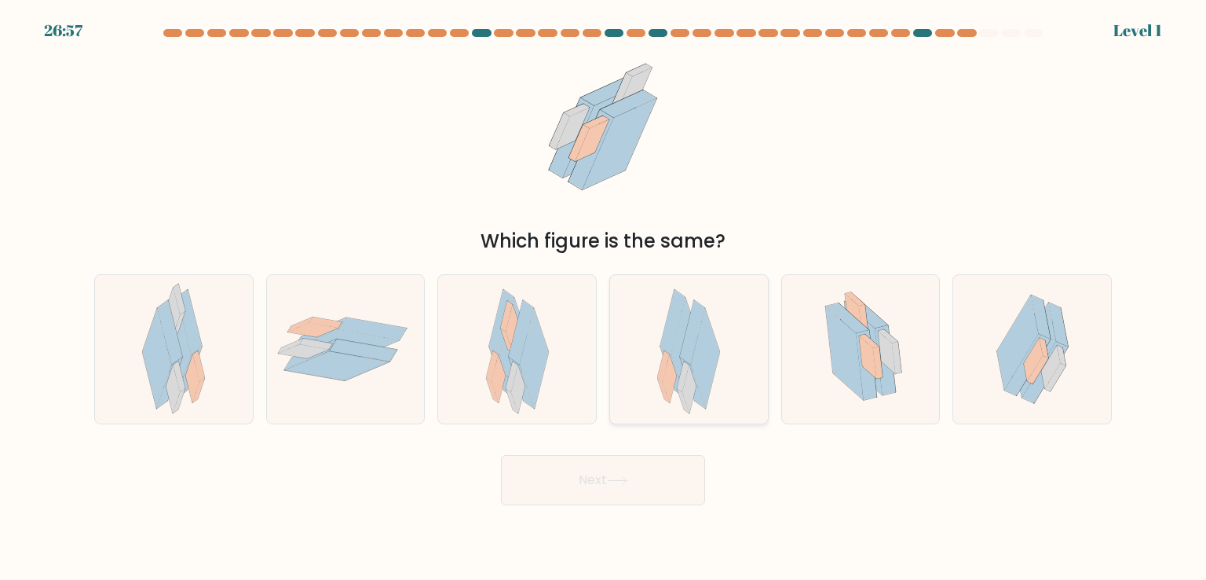
click at [693, 387] on icon at bounding box center [689, 389] width 14 height 48
click at [604, 298] on input "d." at bounding box center [603, 294] width 1 height 8
radio input "true"
click at [619, 474] on button "Next" at bounding box center [603, 480] width 204 height 50
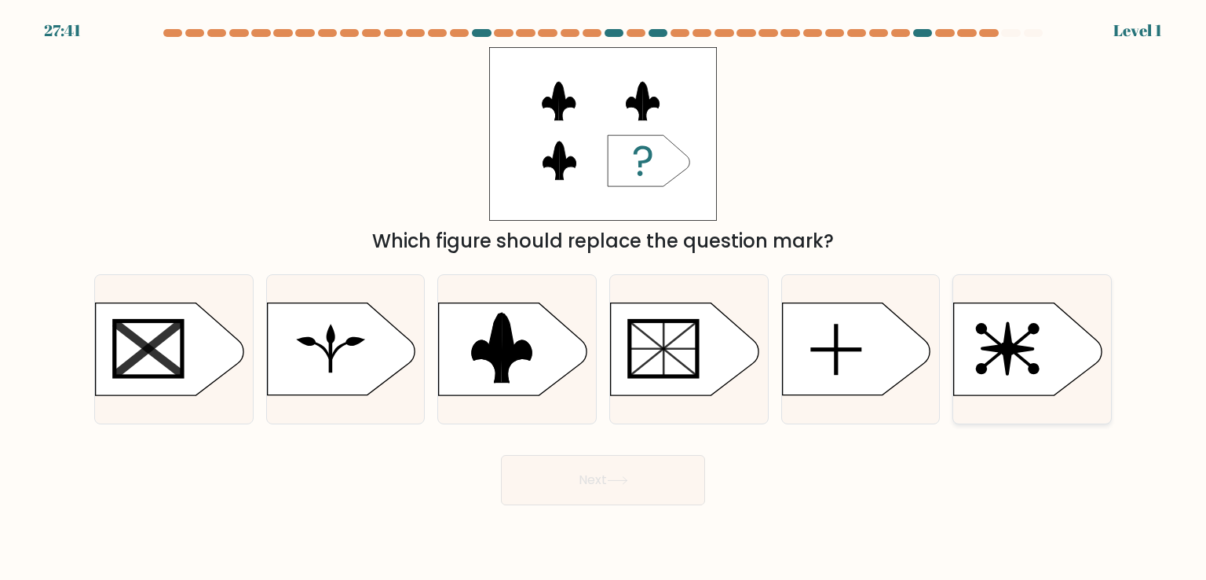
click at [1000, 351] on line at bounding box center [994, 357] width 24 height 20
click at [604, 298] on input "f." at bounding box center [603, 294] width 1 height 8
radio input "true"
click at [607, 479] on button "Next" at bounding box center [603, 480] width 204 height 50
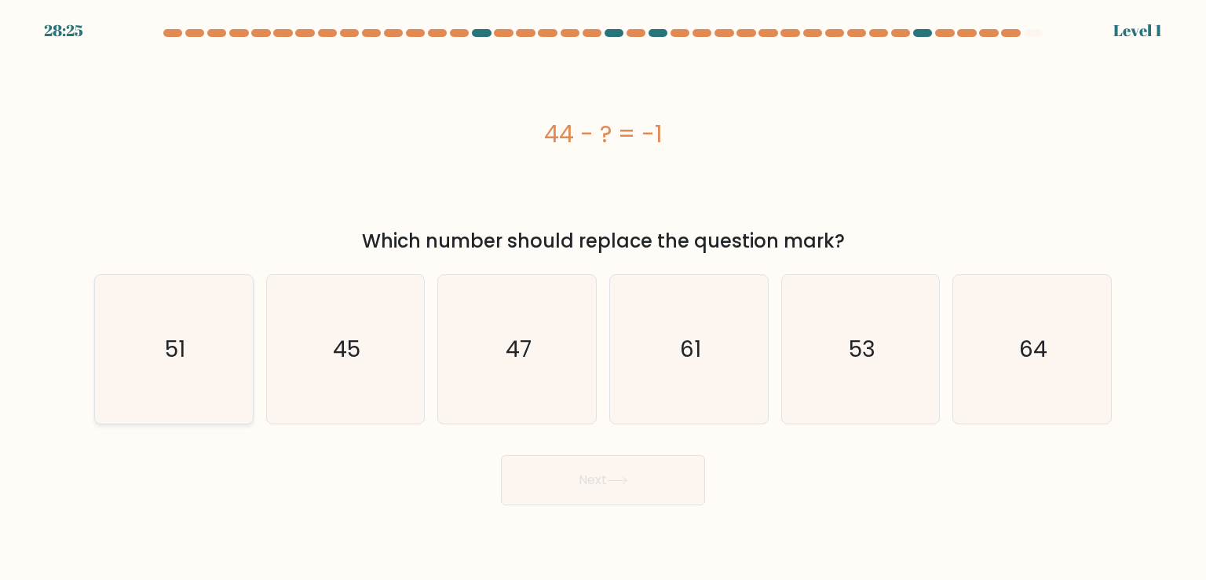
click at [207, 364] on icon "51" at bounding box center [174, 349] width 148 height 148
click at [603, 298] on input "a. 51" at bounding box center [603, 294] width 1 height 8
radio input "true"
click at [564, 481] on button "Next" at bounding box center [603, 480] width 204 height 50
